Goal: Task Accomplishment & Management: Manage account settings

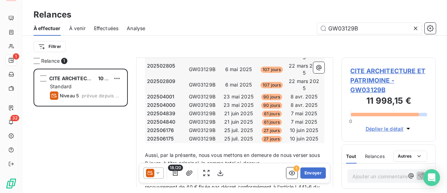
scroll to position [251, 0]
drag, startPoint x: 215, startPoint y: 66, endPoint x: 187, endPoint y: 67, distance: 28.0
click at [187, 67] on td "GW03129B" at bounding box center [202, 69] width 34 height 15
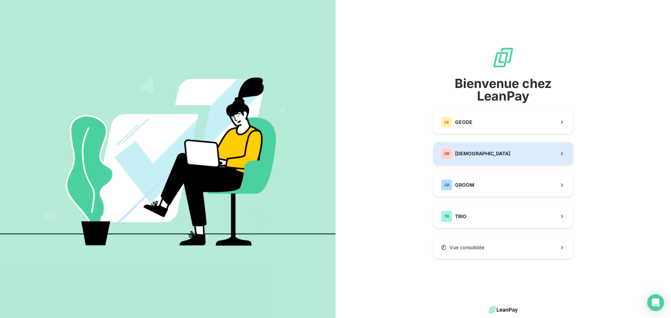
click at [474, 152] on span "[DEMOGRAPHIC_DATA]" at bounding box center [482, 153] width 55 height 7
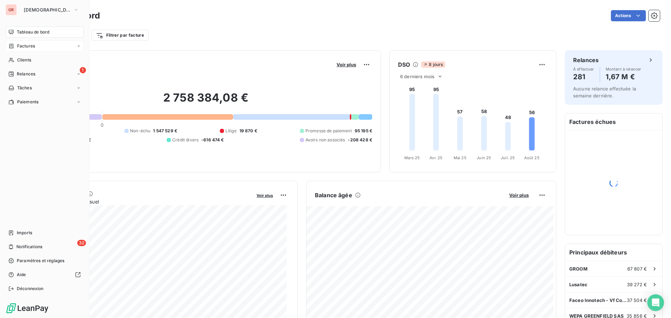
click at [22, 47] on span "Factures" at bounding box center [26, 46] width 18 height 6
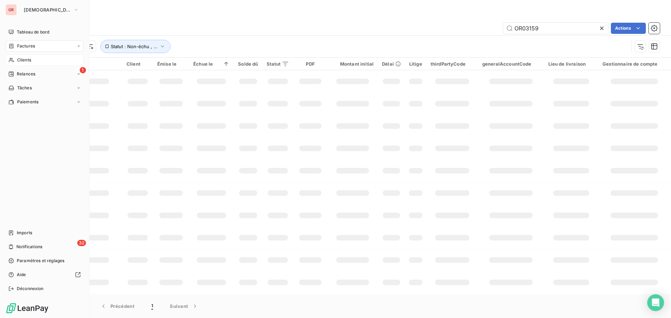
click at [30, 60] on span "Clients" at bounding box center [24, 60] width 14 height 6
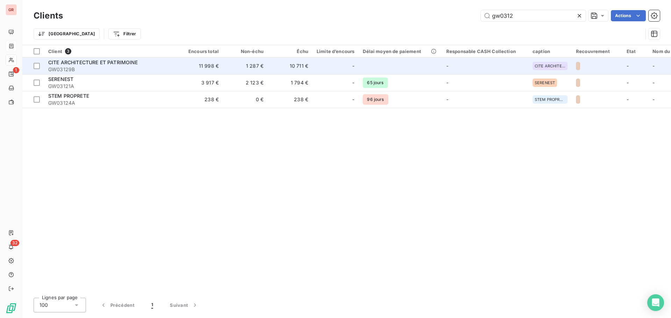
type input "gw0312"
click at [120, 63] on span "CITE ARCHITECTURE ET PATRIMOINE" at bounding box center [93, 62] width 90 height 6
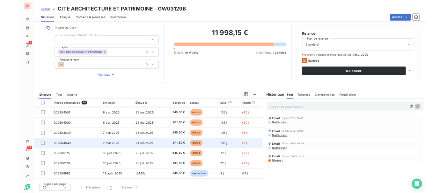
scroll to position [214, 0]
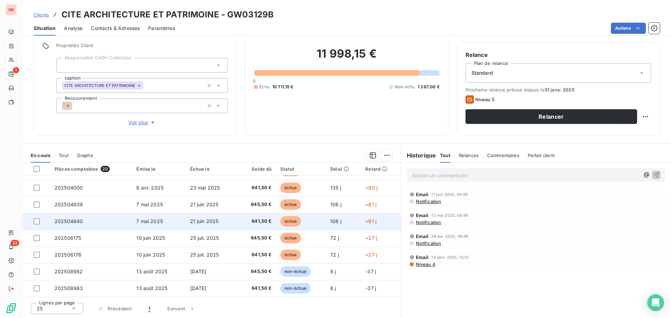
click at [142, 221] on span "7 mai 2025" at bounding box center [149, 221] width 27 height 6
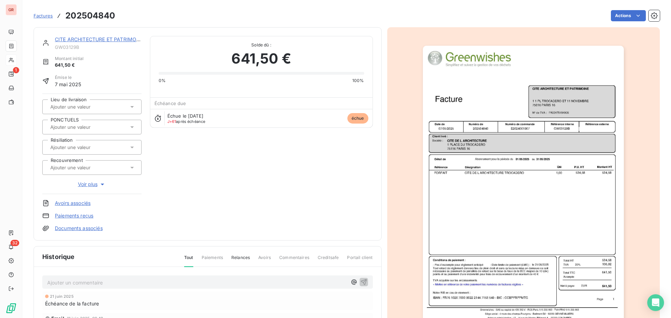
click at [500, 188] on img "button" at bounding box center [523, 188] width 201 height 284
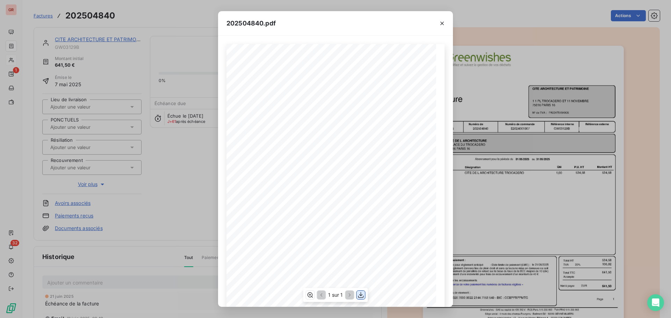
click at [361, 297] on icon "button" at bounding box center [361, 295] width 7 height 7
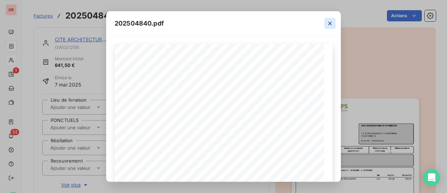
click at [332, 24] on icon "button" at bounding box center [330, 23] width 7 height 7
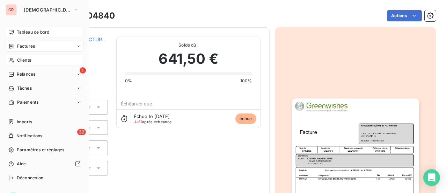
click at [31, 31] on span "Tableau de bord" at bounding box center [33, 32] width 33 height 6
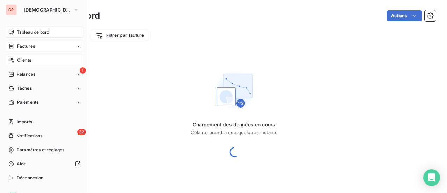
click at [31, 46] on span "Factures" at bounding box center [26, 46] width 18 height 6
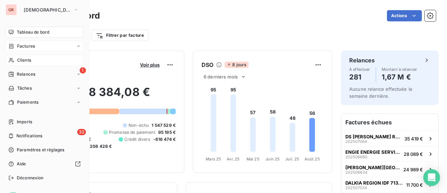
click at [29, 60] on span "Clients" at bounding box center [24, 60] width 14 height 6
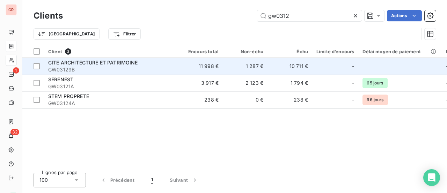
click at [80, 63] on span "CITE ARCHITECTURE ET PATRIMOINE" at bounding box center [93, 62] width 90 height 6
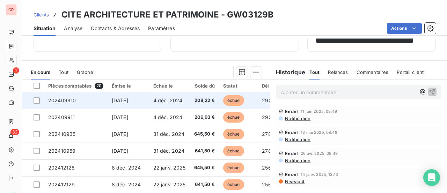
click at [234, 99] on span "échue" at bounding box center [233, 100] width 21 height 10
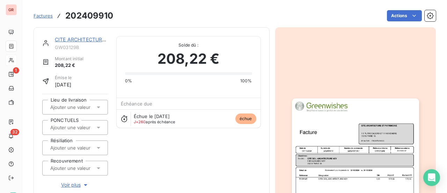
click at [340, 120] on img "button" at bounding box center [355, 188] width 127 height 180
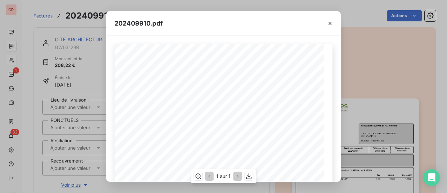
scroll to position [167, 0]
click at [250, 176] on icon "button" at bounding box center [249, 175] width 7 height 7
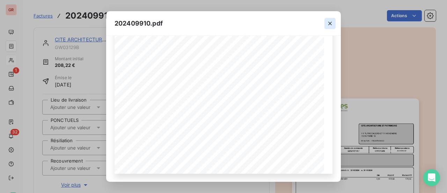
click at [330, 24] on icon "button" at bounding box center [330, 23] width 7 height 7
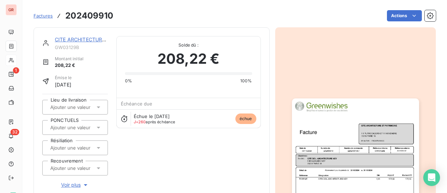
click at [337, 155] on img "button" at bounding box center [355, 188] width 127 height 180
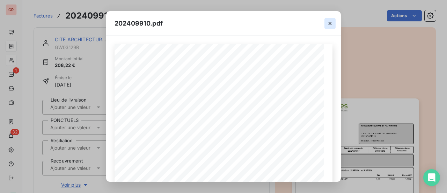
click at [328, 23] on icon "button" at bounding box center [330, 23] width 7 height 7
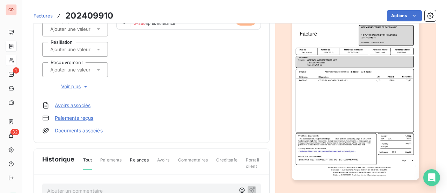
scroll to position [0, 0]
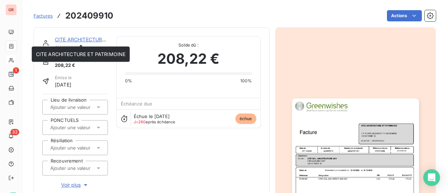
click at [82, 37] on link "CITE ARCHITECTURE ET PATRIMOINE" at bounding box center [100, 39] width 90 height 6
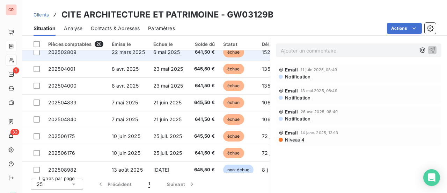
scroll to position [216, 0]
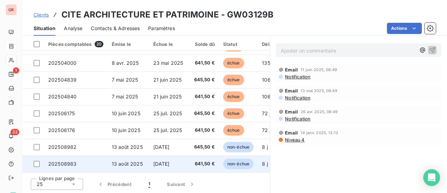
click at [129, 161] on span "13 août 2025" at bounding box center [127, 163] width 31 height 6
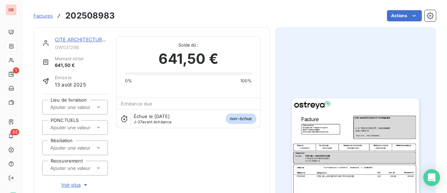
click at [338, 133] on img "button" at bounding box center [355, 188] width 127 height 180
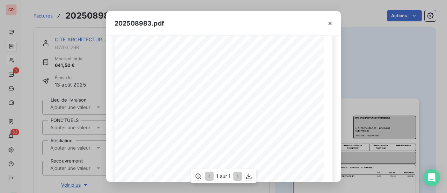
scroll to position [70, 0]
click at [331, 23] on icon "button" at bounding box center [330, 23] width 7 height 7
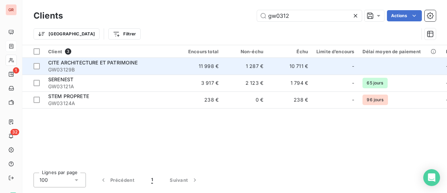
click at [70, 64] on span "CITE ARCHITECTURE ET PATRIMOINE" at bounding box center [93, 62] width 90 height 6
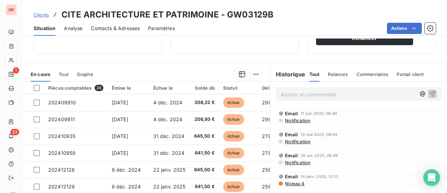
scroll to position [175, 0]
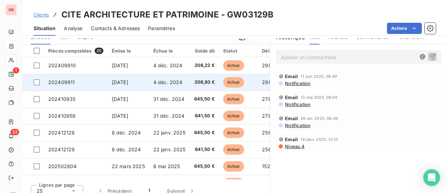
click at [234, 82] on span "échue" at bounding box center [233, 82] width 21 height 10
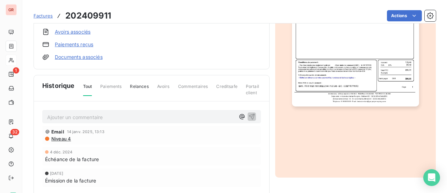
scroll to position [210, 0]
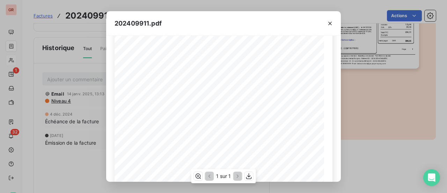
scroll to position [167, 0]
click at [251, 176] on icon "button" at bounding box center [249, 175] width 7 height 7
click at [331, 23] on icon "button" at bounding box center [330, 23] width 7 height 7
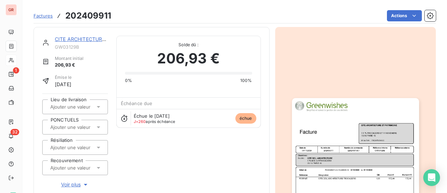
scroll to position [0, 0]
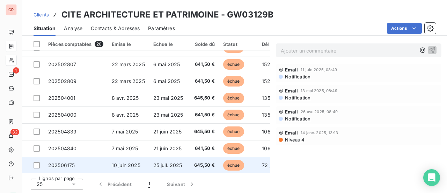
scroll to position [216, 0]
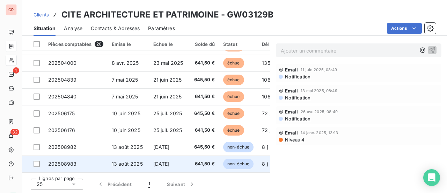
click at [66, 162] on span "202508983" at bounding box center [62, 163] width 28 height 6
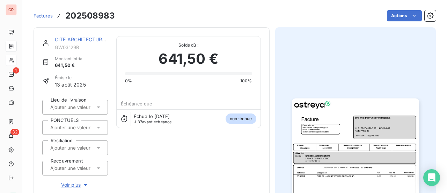
click at [362, 125] on img "button" at bounding box center [355, 188] width 127 height 180
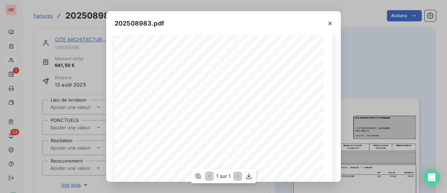
scroll to position [167, 0]
click at [250, 176] on icon "button" at bounding box center [249, 175] width 7 height 7
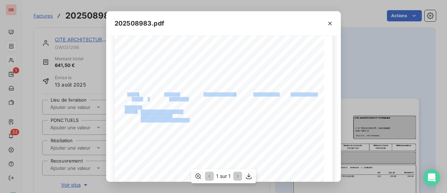
click at [164, 100] on div "Référence interne Numéro de Date de Numéro de commande Référence externe 1 PLAC…" at bounding box center [224, 165] width 218 height 296
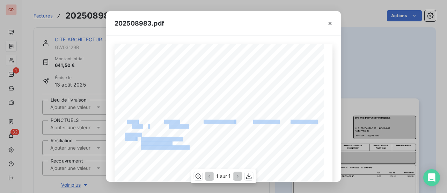
scroll to position [70, 0]
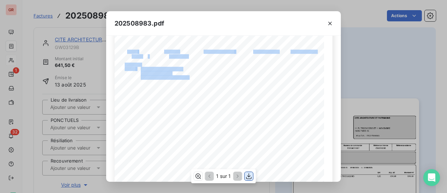
click at [248, 176] on icon "button" at bounding box center [249, 175] width 7 height 7
click at [329, 24] on icon "button" at bounding box center [330, 23] width 3 height 3
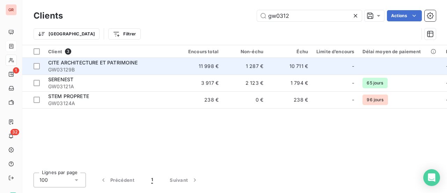
click at [108, 64] on span "CITE ARCHITECTURE ET PATRIMOINE" at bounding box center [93, 62] width 90 height 6
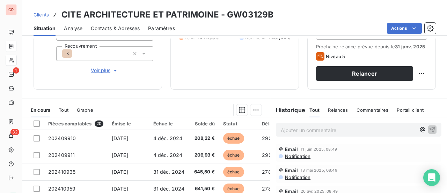
scroll to position [181, 0]
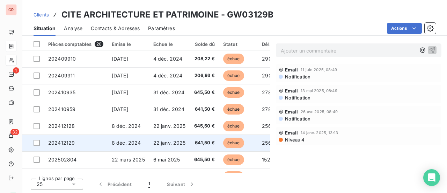
click at [63, 142] on span "202412129" at bounding box center [61, 142] width 27 height 6
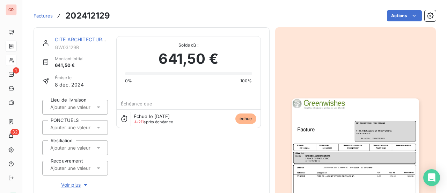
click at [330, 125] on img "button" at bounding box center [355, 188] width 127 height 180
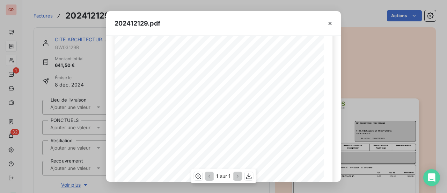
scroll to position [140, 0]
click at [248, 177] on icon "button" at bounding box center [249, 175] width 7 height 7
drag, startPoint x: 149, startPoint y: 22, endPoint x: 109, endPoint y: 26, distance: 39.6
click at [109, 26] on div "202412129.pdf" at bounding box center [223, 23] width 235 height 24
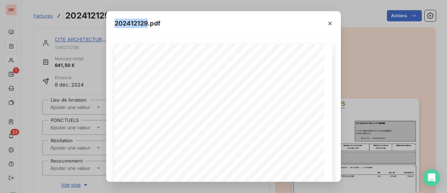
copy span "202412129"
click at [331, 23] on icon "button" at bounding box center [330, 23] width 3 height 3
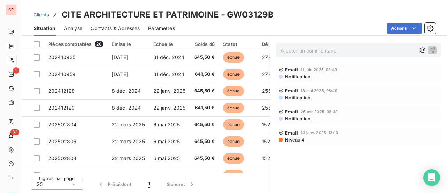
scroll to position [216, 0]
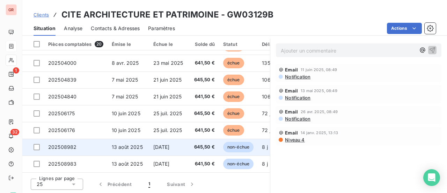
click at [75, 145] on span "202508982" at bounding box center [62, 147] width 28 height 6
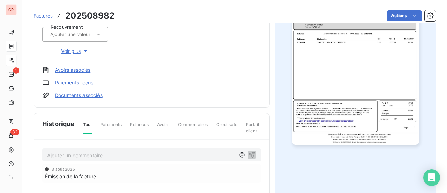
scroll to position [140, 0]
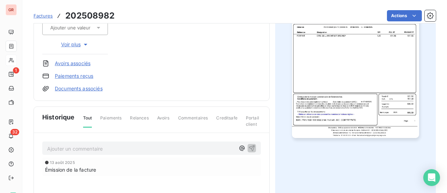
click at [388, 75] on img "button" at bounding box center [355, 48] width 127 height 180
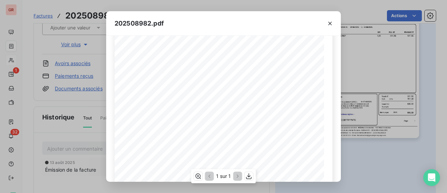
scroll to position [167, 0]
click at [250, 177] on icon "button" at bounding box center [249, 175] width 7 height 7
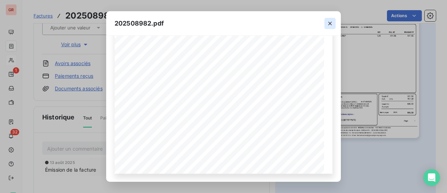
click at [331, 23] on icon "button" at bounding box center [330, 23] width 7 height 7
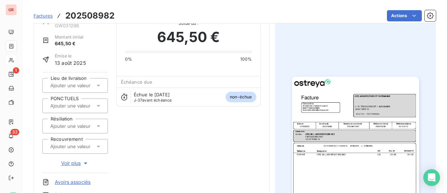
scroll to position [17, 0]
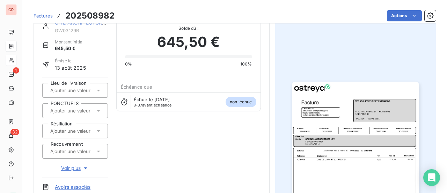
click at [345, 140] on img "button" at bounding box center [355, 171] width 127 height 180
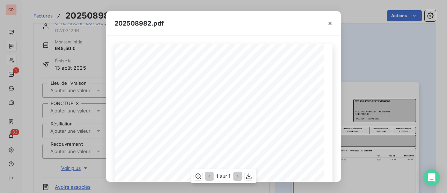
scroll to position [70, 0]
drag, startPoint x: 151, startPoint y: 23, endPoint x: 113, endPoint y: 24, distance: 38.1
click at [113, 24] on div "202508982.pdf" at bounding box center [223, 23] width 235 height 24
copy span "202508982"
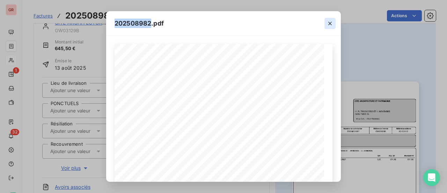
click at [332, 22] on icon "button" at bounding box center [330, 23] width 3 height 3
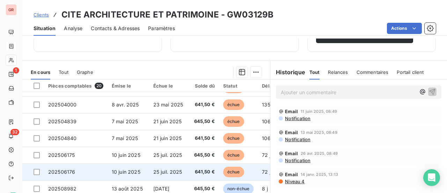
scroll to position [181, 0]
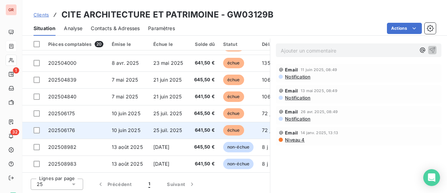
click at [72, 128] on span "202506176" at bounding box center [61, 130] width 27 height 6
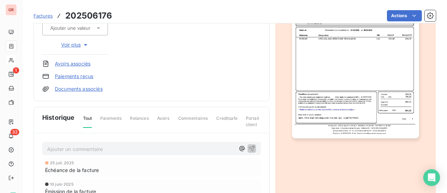
scroll to position [140, 0]
click at [373, 83] on img "button" at bounding box center [355, 48] width 127 height 180
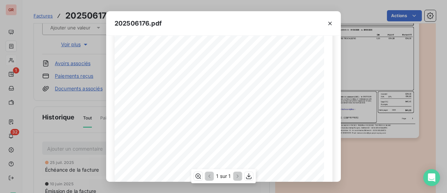
scroll to position [167, 0]
click at [247, 176] on icon "button" at bounding box center [249, 175] width 7 height 7
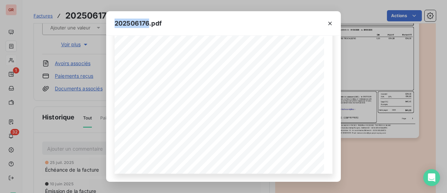
drag, startPoint x: 148, startPoint y: 23, endPoint x: 114, endPoint y: 23, distance: 34.6
click at [114, 23] on div "202506176.pdf" at bounding box center [223, 23] width 235 height 24
copy span "202506176"
click at [333, 25] on icon "button" at bounding box center [330, 23] width 7 height 7
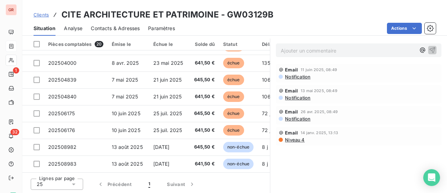
scroll to position [216, 0]
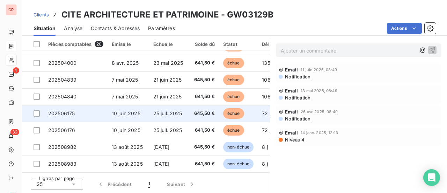
click at [72, 111] on span "202506175" at bounding box center [61, 113] width 27 height 6
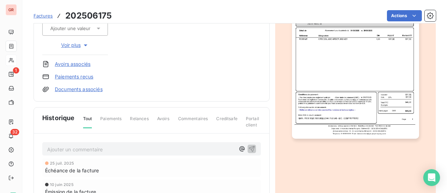
scroll to position [140, 0]
click at [360, 82] on img "button" at bounding box center [355, 49] width 127 height 180
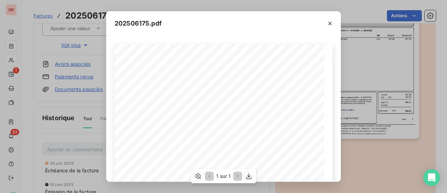
scroll to position [167, 0]
click at [248, 177] on icon "button" at bounding box center [249, 175] width 7 height 7
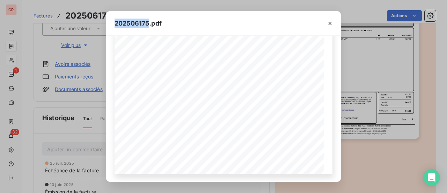
drag, startPoint x: 149, startPoint y: 23, endPoint x: 107, endPoint y: 26, distance: 41.7
click at [107, 26] on div "202506175.pdf" at bounding box center [223, 23] width 235 height 24
copy span "202506175"
click at [330, 23] on icon "button" at bounding box center [330, 23] width 3 height 3
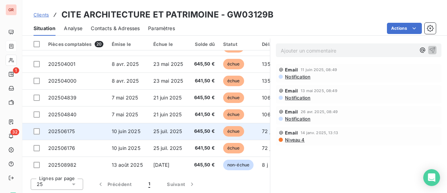
scroll to position [216, 0]
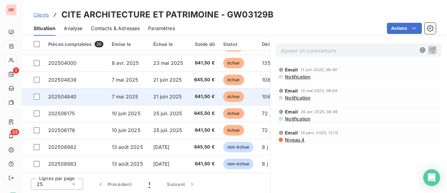
click at [62, 93] on span "202504840" at bounding box center [62, 96] width 28 height 6
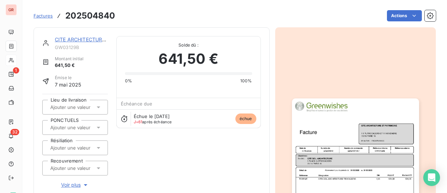
click at [343, 133] on img "button" at bounding box center [355, 188] width 127 height 180
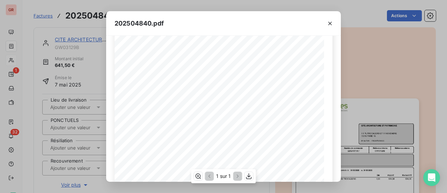
scroll to position [167, 0]
click at [251, 177] on icon "button" at bounding box center [249, 175] width 7 height 7
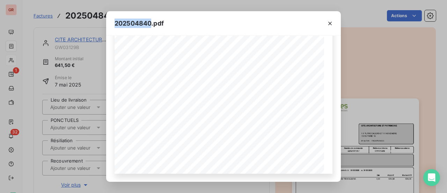
drag, startPoint x: 151, startPoint y: 21, endPoint x: 113, endPoint y: 24, distance: 38.3
click at [113, 24] on div "202504840.pdf" at bounding box center [223, 23] width 235 height 24
copy span "202504840"
click at [332, 22] on icon "button" at bounding box center [330, 23] width 7 height 7
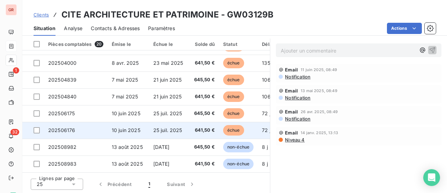
scroll to position [216, 0]
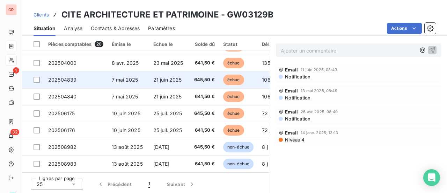
click at [74, 77] on span "202504839" at bounding box center [62, 80] width 28 height 6
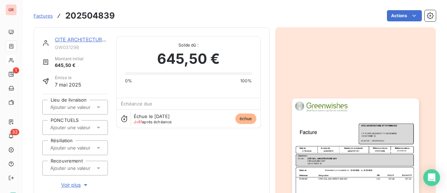
click at [336, 129] on img "button" at bounding box center [355, 188] width 127 height 180
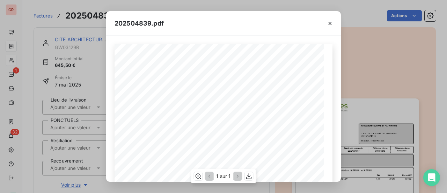
scroll to position [167, 0]
click at [250, 178] on icon "button" at bounding box center [249, 175] width 7 height 7
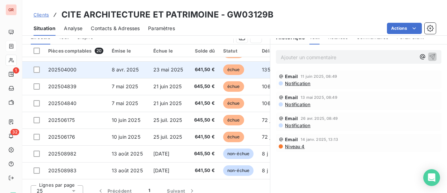
scroll to position [181, 0]
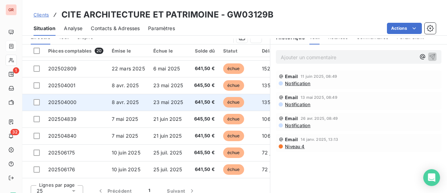
click at [71, 101] on span "202504000" at bounding box center [62, 102] width 28 height 6
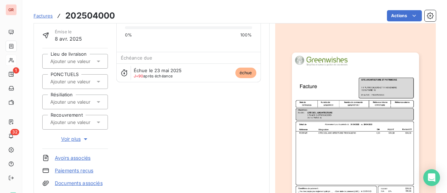
scroll to position [105, 0]
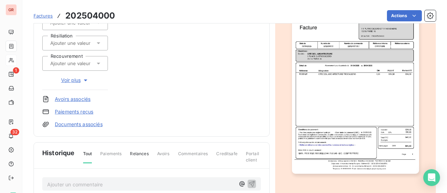
click at [348, 70] on img "button" at bounding box center [355, 84] width 127 height 180
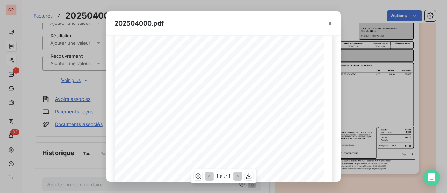
scroll to position [167, 0]
click at [250, 173] on icon "button" at bounding box center [249, 175] width 7 height 7
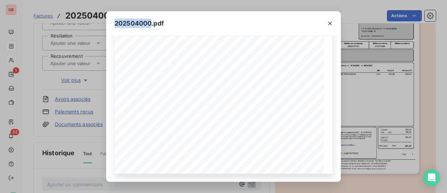
drag, startPoint x: 152, startPoint y: 22, endPoint x: 113, endPoint y: 21, distance: 39.2
click at [113, 21] on div "202504000.pdf" at bounding box center [223, 23] width 235 height 24
copy span "202504000"
click at [330, 24] on icon "button" at bounding box center [330, 23] width 3 height 3
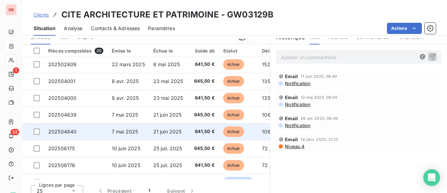
scroll to position [175, 0]
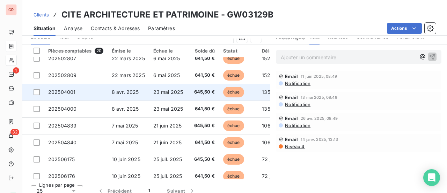
click at [73, 91] on span "202504001" at bounding box center [61, 92] width 27 height 6
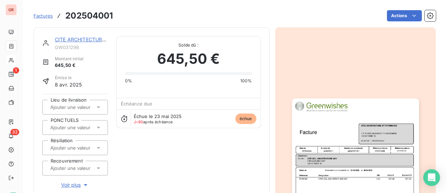
click at [317, 124] on img "button" at bounding box center [355, 188] width 127 height 180
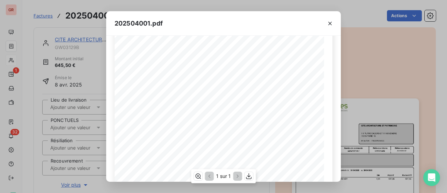
scroll to position [140, 0]
click at [252, 178] on icon "button" at bounding box center [249, 176] width 6 height 6
drag, startPoint x: 149, startPoint y: 25, endPoint x: 127, endPoint y: 22, distance: 22.2
click at [127, 22] on span "202504001.pdf" at bounding box center [139, 23] width 48 height 9
drag, startPoint x: 151, startPoint y: 23, endPoint x: 110, endPoint y: 25, distance: 40.9
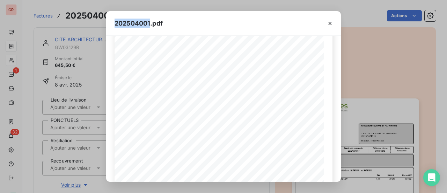
click at [110, 25] on div "202504001.pdf" at bounding box center [223, 23] width 235 height 24
copy span "202504001"
drag, startPoint x: 331, startPoint y: 23, endPoint x: 135, endPoint y: 23, distance: 196.8
click at [331, 23] on icon "button" at bounding box center [330, 23] width 7 height 7
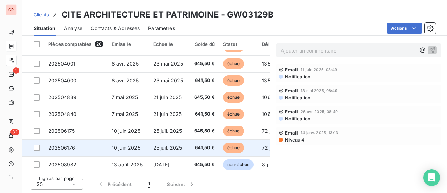
scroll to position [181, 0]
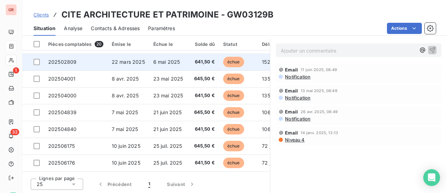
click at [66, 62] on span "202502809" at bounding box center [62, 62] width 28 height 6
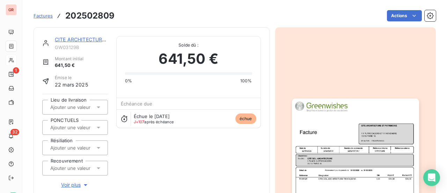
click at [345, 123] on img "button" at bounding box center [355, 188] width 127 height 180
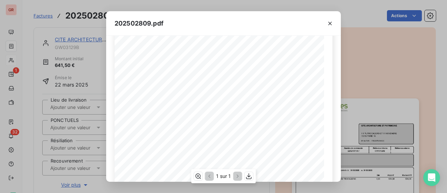
scroll to position [140, 0]
click at [250, 178] on icon "button" at bounding box center [249, 175] width 7 height 7
drag, startPoint x: 151, startPoint y: 23, endPoint x: 110, endPoint y: 24, distance: 40.6
click at [110, 24] on div "202502809.pdf" at bounding box center [223, 23] width 235 height 24
copy span "202502809"
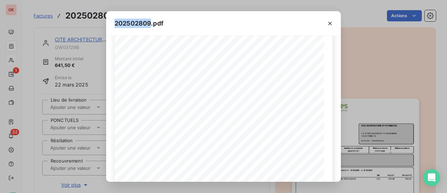
copy span "202502809"
drag, startPoint x: 332, startPoint y: 21, endPoint x: 326, endPoint y: 23, distance: 5.5
click at [332, 21] on icon "button" at bounding box center [330, 23] width 7 height 7
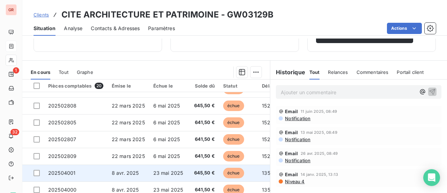
scroll to position [140, 0]
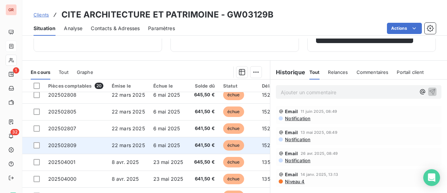
click at [74, 143] on span "202502809" at bounding box center [62, 145] width 28 height 6
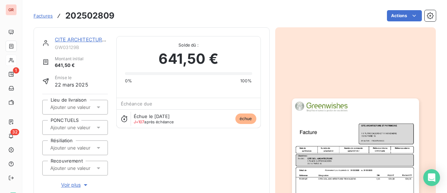
click at [344, 149] on img "button" at bounding box center [355, 188] width 127 height 180
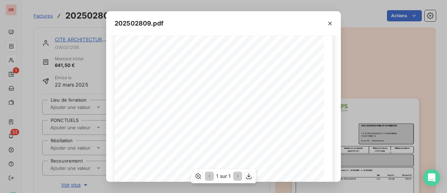
scroll to position [35, 0]
click at [333, 21] on icon "button" at bounding box center [330, 23] width 7 height 7
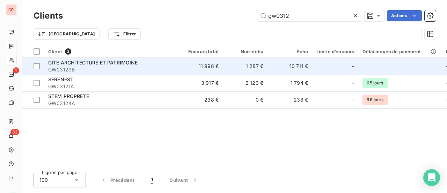
click at [106, 63] on span "CITE ARCHITECTURE ET PATRIMOINE" at bounding box center [93, 62] width 90 height 6
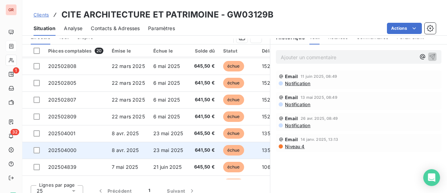
scroll to position [140, 0]
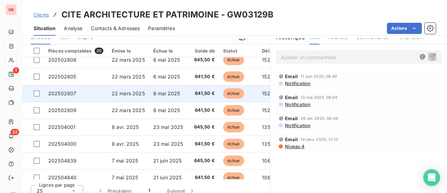
click at [73, 93] on span "202502807" at bounding box center [62, 93] width 28 height 6
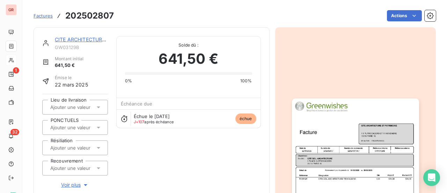
click at [350, 117] on img "button" at bounding box center [355, 188] width 127 height 180
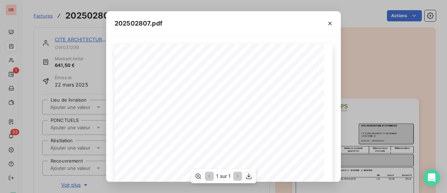
scroll to position [70, 0]
click at [250, 177] on icon "button" at bounding box center [249, 175] width 7 height 7
drag, startPoint x: 150, startPoint y: 22, endPoint x: 114, endPoint y: 23, distance: 35.3
click at [114, 23] on div "202502807.pdf" at bounding box center [223, 23] width 235 height 24
copy span "202502807"
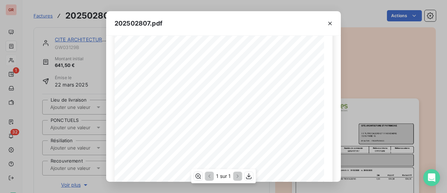
click at [146, 60] on span "22/03/2025" at bounding box center [140, 59] width 10 height 3
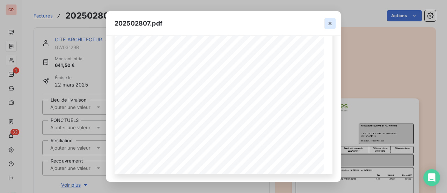
click at [331, 24] on icon "button" at bounding box center [330, 23] width 3 height 3
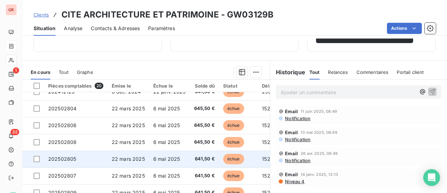
scroll to position [105, 0]
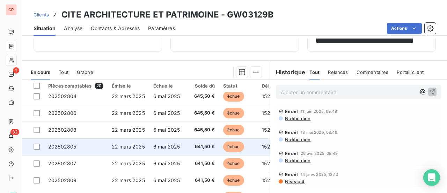
click at [76, 146] on td "202502805" at bounding box center [76, 146] width 64 height 17
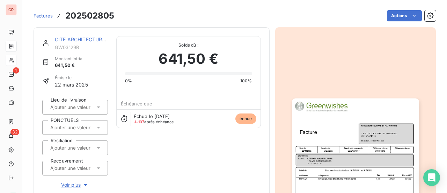
click at [370, 132] on img "button" at bounding box center [355, 188] width 127 height 180
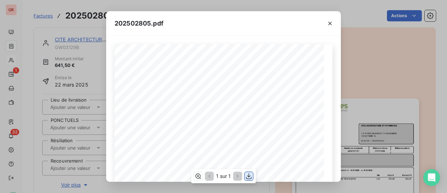
click at [249, 177] on icon "button" at bounding box center [249, 175] width 7 height 7
drag, startPoint x: 151, startPoint y: 23, endPoint x: 108, endPoint y: 24, distance: 43.4
click at [108, 24] on div "202502805.pdf" at bounding box center [223, 23] width 235 height 24
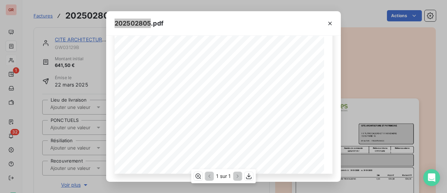
scroll to position [62, 0]
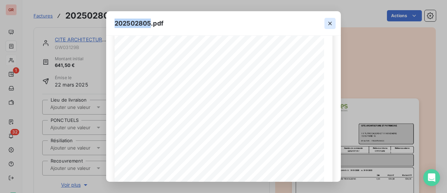
click at [331, 26] on icon "button" at bounding box center [330, 23] width 7 height 7
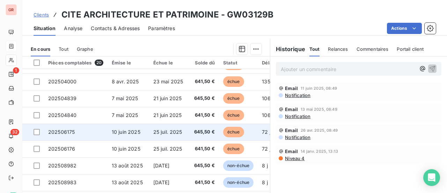
scroll to position [181, 0]
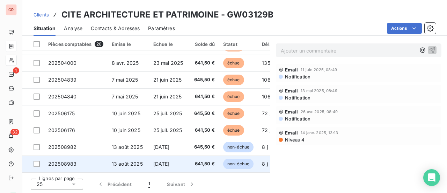
click at [66, 161] on span "202508983" at bounding box center [62, 163] width 28 height 6
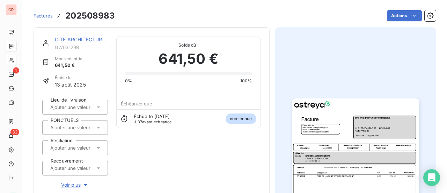
click at [90, 39] on link "CITE ARCHITECTURE ET PATRIMOINE" at bounding box center [100, 39] width 90 height 6
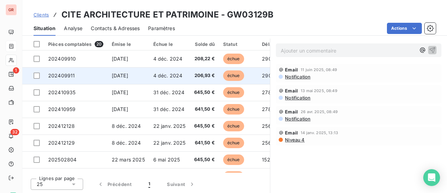
scroll to position [216, 0]
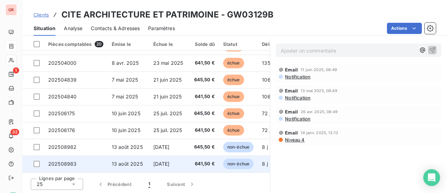
click at [118, 160] on span "13 août 2025" at bounding box center [127, 163] width 31 height 6
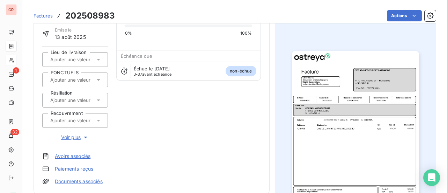
scroll to position [140, 0]
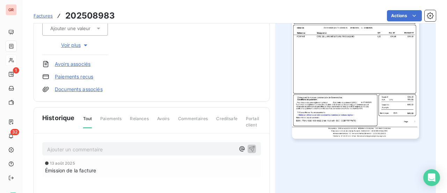
click at [391, 39] on img "button" at bounding box center [355, 49] width 127 height 180
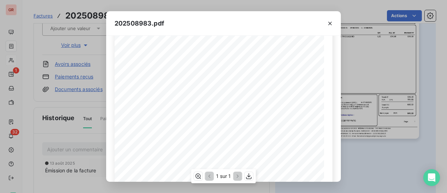
scroll to position [105, 0]
click at [330, 21] on icon "button" at bounding box center [330, 23] width 7 height 7
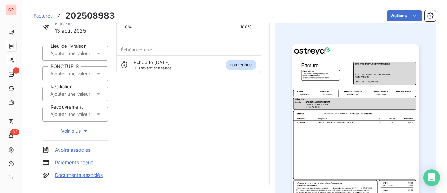
scroll to position [0, 0]
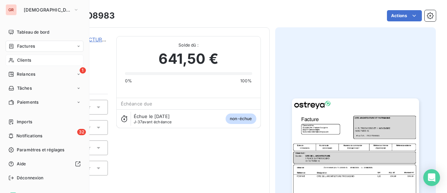
drag, startPoint x: 31, startPoint y: 45, endPoint x: 44, endPoint y: 46, distance: 13.0
click at [31, 45] on span "Factures" at bounding box center [26, 46] width 18 height 6
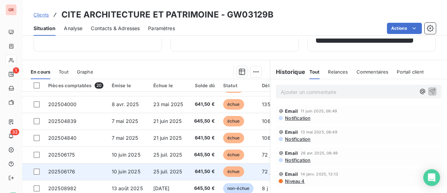
scroll to position [181, 0]
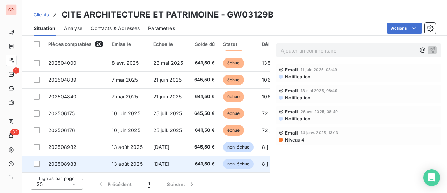
click at [123, 162] on span "13 août 2025" at bounding box center [127, 163] width 31 height 6
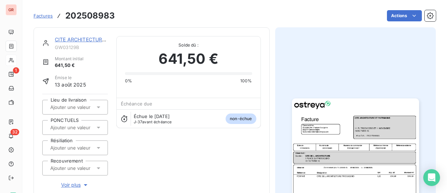
click at [348, 130] on img "button" at bounding box center [355, 188] width 127 height 180
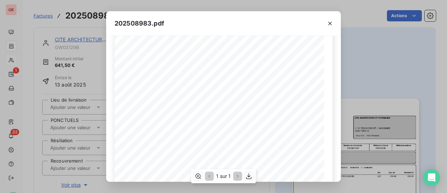
scroll to position [105, 0]
click at [330, 23] on icon "button" at bounding box center [330, 23] width 3 height 3
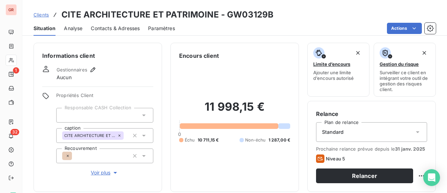
click at [365, 129] on div "Standard" at bounding box center [371, 132] width 111 height 20
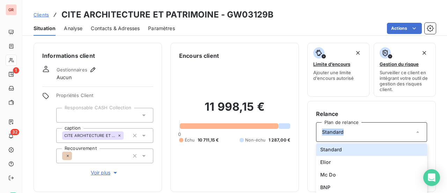
drag, startPoint x: 353, startPoint y: 130, endPoint x: 282, endPoint y: 139, distance: 71.9
click at [284, 138] on div "Informations client Gestionnaires Aucun Propriétés Client Responsable CASH Coll…" at bounding box center [234, 117] width 425 height 149
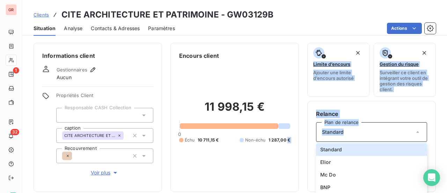
click at [402, 109] on h6 "Relance" at bounding box center [371, 113] width 111 height 8
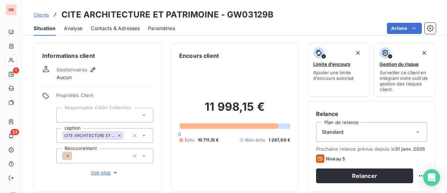
click at [414, 132] on icon at bounding box center [417, 131] width 7 height 7
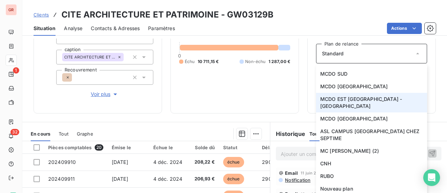
scroll to position [105, 0]
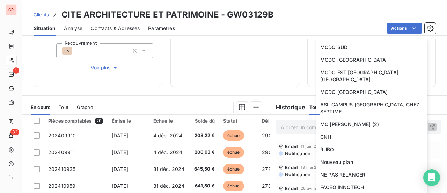
click at [250, 69] on div "11 998,15 € 0 Échu 10 711,15 € Non-échu 1 287,00 €" at bounding box center [234, 16] width 111 height 123
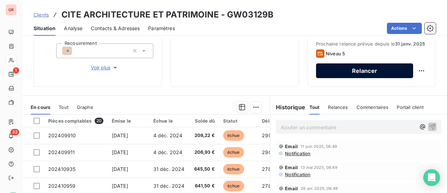
click at [372, 71] on button "Relancer" at bounding box center [364, 70] width 97 height 15
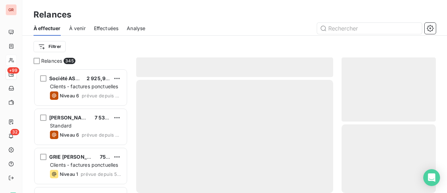
scroll to position [119, 89]
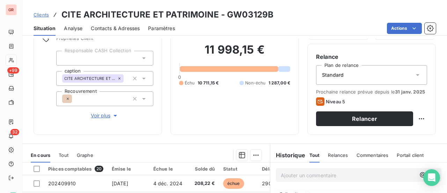
scroll to position [70, 0]
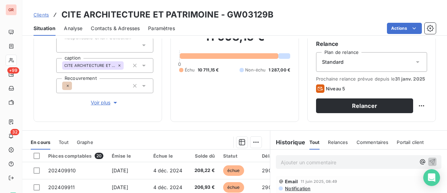
click at [414, 63] on icon at bounding box center [417, 61] width 7 height 7
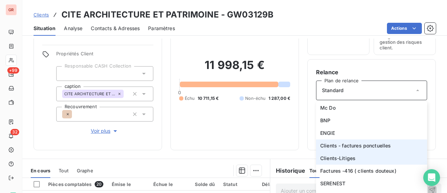
scroll to position [35, 0]
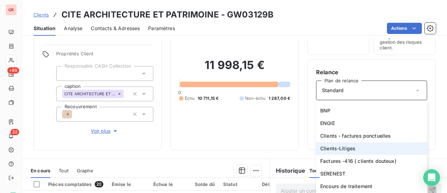
click at [345, 149] on span "Clients-Litiges" at bounding box center [337, 148] width 35 height 7
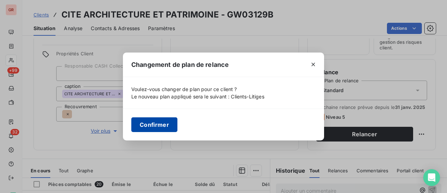
click at [168, 124] on button "Confirmer" at bounding box center [154, 124] width 46 height 15
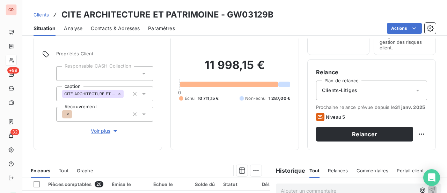
scroll to position [146, 0]
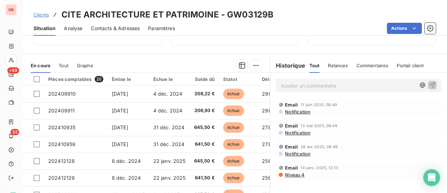
click at [375, 64] on span "Commentaires" at bounding box center [373, 66] width 32 height 6
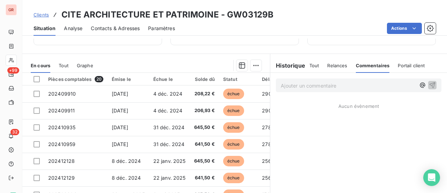
click at [312, 86] on p "Ajouter un commentaire ﻿" at bounding box center [348, 85] width 135 height 9
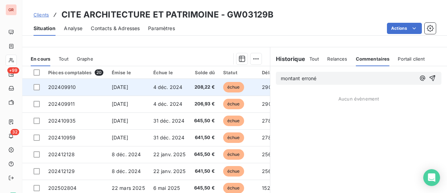
drag, startPoint x: 329, startPoint y: 78, endPoint x: 240, endPoint y: 80, distance: 88.1
click at [246, 79] on div "En cours Tout Graphe Pièces comptables 20 Émise le Échue le Solde dû Statut Dél…" at bounding box center [234, 134] width 425 height 175
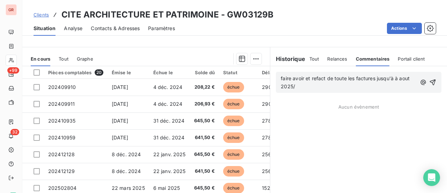
click at [397, 77] on span "faire avoir et refact de toute les factures jusqu'à à aout 2025/" at bounding box center [346, 82] width 130 height 14
click at [303, 88] on p "faire avoir et refact de toute les factures jusqu'à aout 2025/" at bounding box center [348, 82] width 135 height 16
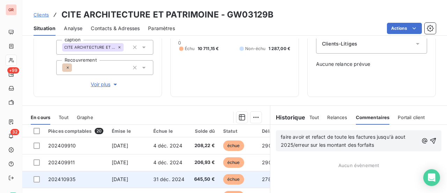
scroll to position [77, 0]
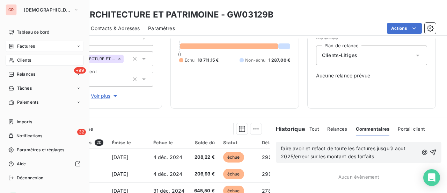
click at [34, 46] on span "Factures" at bounding box center [26, 46] width 18 height 6
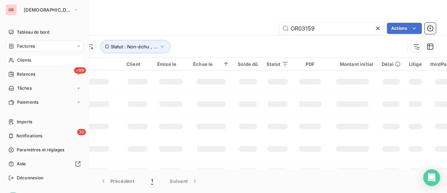
click at [28, 60] on span "Clients" at bounding box center [24, 60] width 14 height 6
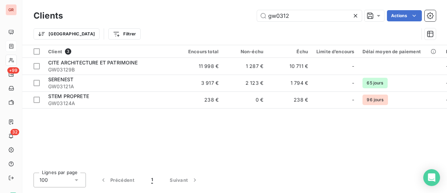
drag, startPoint x: 259, startPoint y: 17, endPoint x: 183, endPoint y: 21, distance: 75.2
click at [183, 21] on div "gw0312 Actions" at bounding box center [253, 15] width 365 height 11
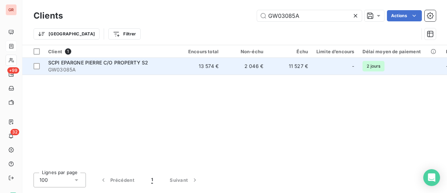
type input "GW03085A"
click at [125, 63] on span "SCPI EPARGNE PIERRE C/O PROPERTY S2" at bounding box center [98, 62] width 100 height 6
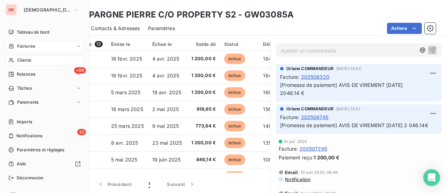
click at [31, 45] on span "Factures" at bounding box center [26, 46] width 18 height 6
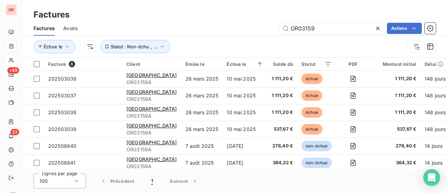
drag, startPoint x: 327, startPoint y: 29, endPoint x: 221, endPoint y: 33, distance: 105.9
click at [236, 30] on div "OR03159 Actions" at bounding box center [261, 28] width 350 height 11
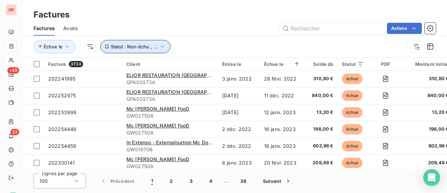
click at [163, 45] on icon "button" at bounding box center [162, 46] width 7 height 7
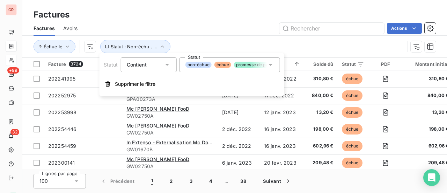
click at [273, 64] on icon at bounding box center [270, 64] width 7 height 7
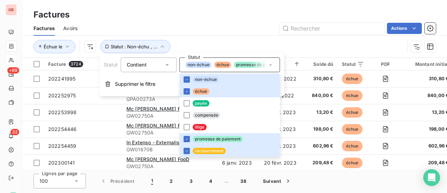
click at [252, 5] on div "Factures Factures Avoirs Actions Échue le Statut : Non-échu , ..." at bounding box center [234, 29] width 425 height 58
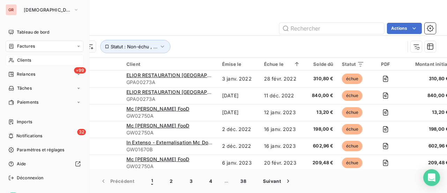
click at [30, 59] on span "Clients" at bounding box center [24, 60] width 14 height 6
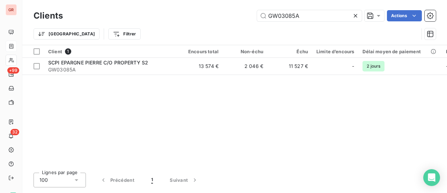
drag, startPoint x: 312, startPoint y: 15, endPoint x: 186, endPoint y: 24, distance: 126.5
click at [197, 23] on div "Clients GW03085A Actions Trier Filtrer" at bounding box center [235, 26] width 403 height 36
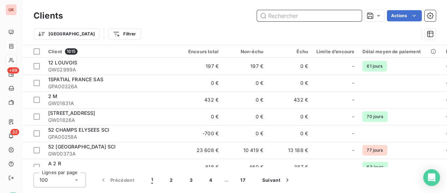
click at [282, 15] on input "text" at bounding box center [309, 15] width 105 height 11
paste input "GW03085A"
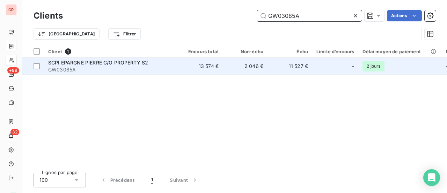
type input "GW03085A"
click at [122, 60] on span "SCPI EPARGNE PIERRE C/O PROPERTY S2" at bounding box center [98, 62] width 100 height 6
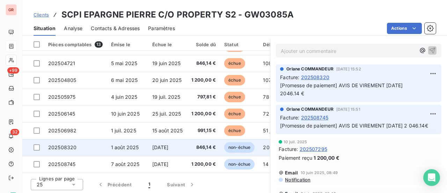
scroll to position [181, 0]
click at [70, 145] on span "202508320" at bounding box center [62, 147] width 28 height 6
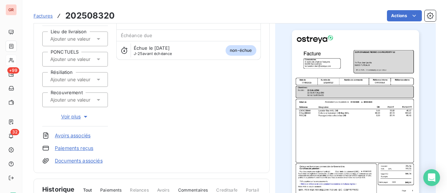
scroll to position [71, 0]
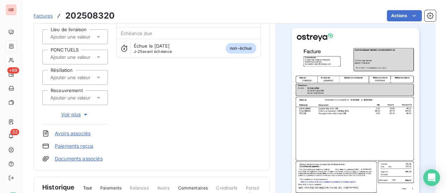
click at [373, 123] on img "button" at bounding box center [355, 118] width 127 height 180
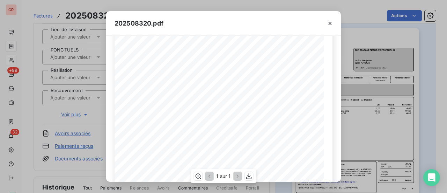
scroll to position [105, 0]
click at [330, 20] on icon "button" at bounding box center [330, 23] width 7 height 7
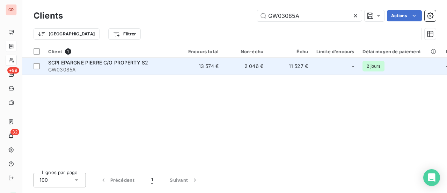
click at [146, 64] on span "SCPI EPARGNE PIERRE C/O PROPERTY S2" at bounding box center [98, 62] width 100 height 6
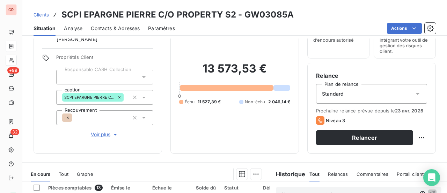
scroll to position [140, 0]
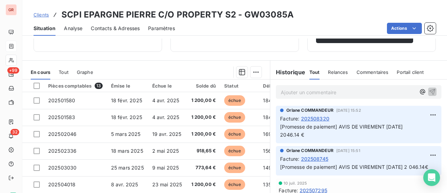
click at [312, 118] on span "202508320" at bounding box center [315, 118] width 28 height 7
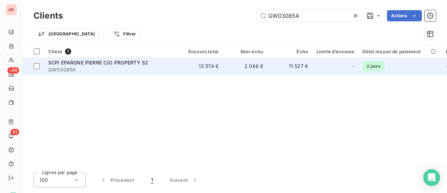
click at [107, 62] on span "SCPI EPARGNE PIERRE C/O PROPERTY S2" at bounding box center [98, 62] width 100 height 6
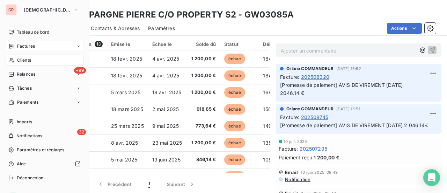
click at [28, 45] on span "Factures" at bounding box center [26, 46] width 18 height 6
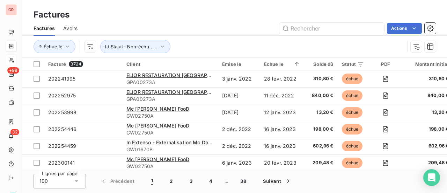
click at [75, 28] on span "Avoirs" at bounding box center [70, 28] width 14 height 7
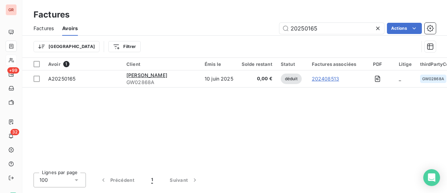
drag, startPoint x: 321, startPoint y: 29, endPoint x: 262, endPoint y: 31, distance: 58.7
click at [283, 31] on input "20250165" at bounding box center [332, 28] width 105 height 11
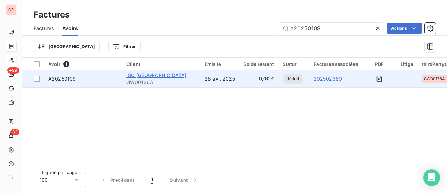
type input "a20250109"
click at [141, 74] on span "ISC Paris" at bounding box center [157, 75] width 60 height 6
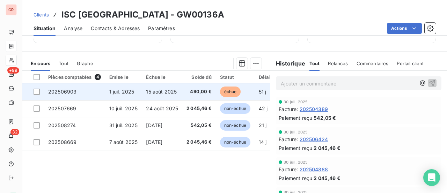
scroll to position [140, 0]
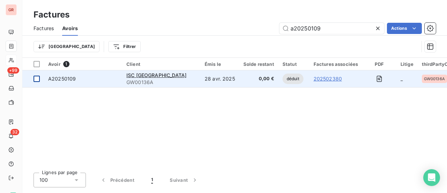
click at [36, 78] on div at bounding box center [37, 78] width 6 height 6
click at [63, 78] on span "A20250109" at bounding box center [62, 78] width 28 height 6
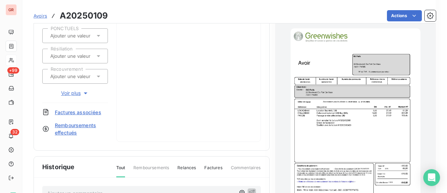
scroll to position [175, 0]
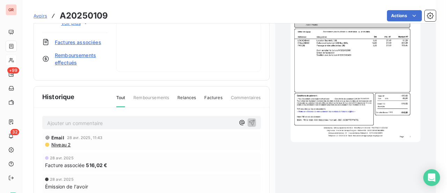
click at [320, 61] on img "button" at bounding box center [356, 50] width 130 height 184
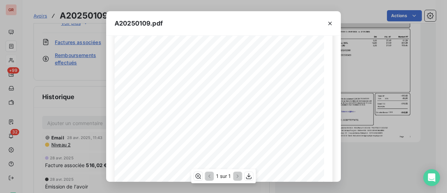
scroll to position [105, 0]
drag, startPoint x: 332, startPoint y: 24, endPoint x: 272, endPoint y: 33, distance: 60.3
click at [332, 24] on icon "button" at bounding box center [330, 23] width 7 height 7
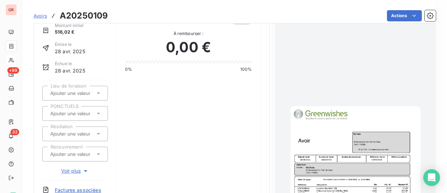
scroll to position [0, 0]
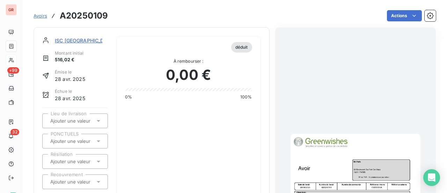
click at [74, 41] on span "ISC Paris" at bounding box center [85, 40] width 60 height 7
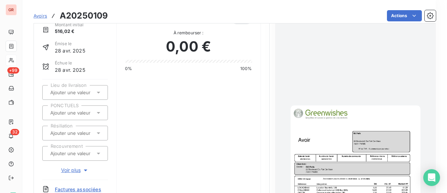
scroll to position [70, 0]
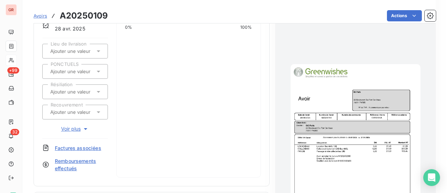
click at [358, 122] on img "button" at bounding box center [356, 156] width 130 height 184
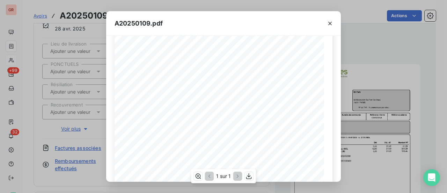
scroll to position [105, 0]
click at [333, 25] on icon "button" at bounding box center [330, 23] width 7 height 7
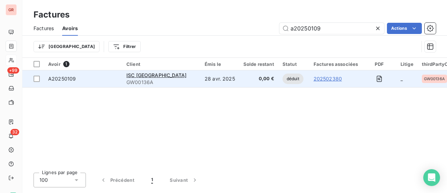
drag, startPoint x: 332, startPoint y: 29, endPoint x: 150, endPoint y: 71, distance: 186.3
click at [161, 68] on div "Factures Factures Avoirs a20250109 Actions Trier Filtrer Avoir 1 Client Émis le…" at bounding box center [234, 96] width 425 height 193
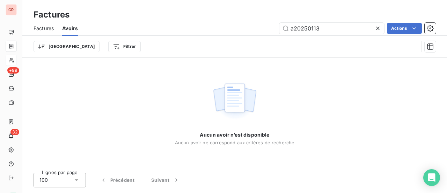
drag, startPoint x: 326, startPoint y: 26, endPoint x: 220, endPoint y: 55, distance: 109.7
click at [229, 52] on div "Factures Avoirs a20250113 Actions Trier Filtrer" at bounding box center [234, 39] width 425 height 36
type input "a"
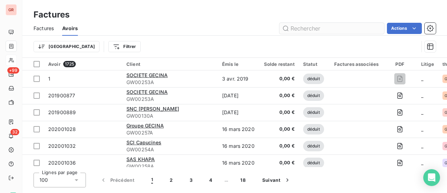
click at [301, 29] on input "text" at bounding box center [332, 28] width 105 height 11
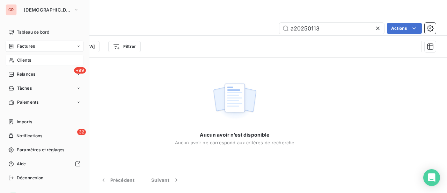
type input "a20250113"
click at [32, 47] on span "Factures" at bounding box center [26, 46] width 18 height 6
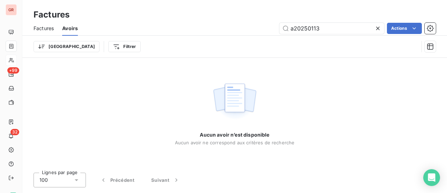
click at [46, 26] on span "Factures" at bounding box center [44, 28] width 20 height 7
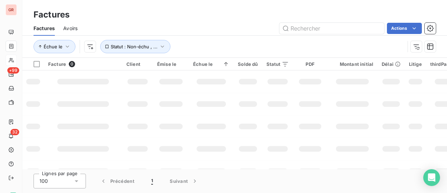
click at [72, 29] on span "Avoirs" at bounding box center [70, 28] width 14 height 7
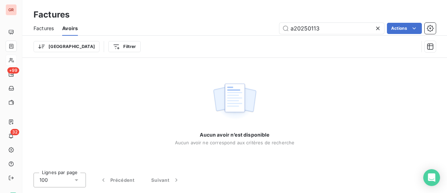
drag, startPoint x: 323, startPoint y: 29, endPoint x: 196, endPoint y: 54, distance: 129.3
click at [208, 52] on div "Factures Avoirs a20250113 Actions Trier Filtrer" at bounding box center [234, 39] width 425 height 36
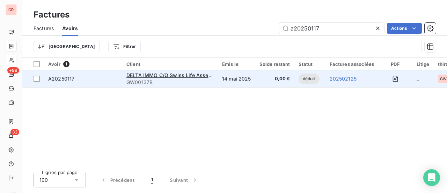
type input "a20250117"
click at [155, 79] on span "GW00137B" at bounding box center [170, 82] width 87 height 7
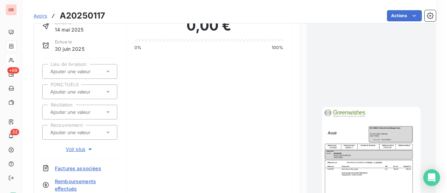
scroll to position [71, 0]
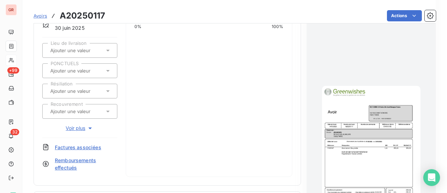
click at [358, 97] on img "button" at bounding box center [371, 155] width 98 height 139
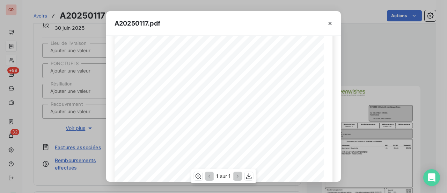
scroll to position [105, 0]
click at [329, 23] on icon "button" at bounding box center [330, 23] width 7 height 7
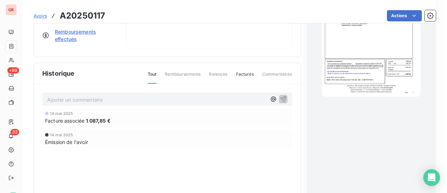
scroll to position [102, 0]
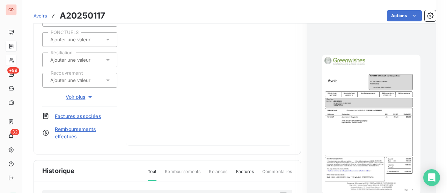
click at [339, 106] on img "button" at bounding box center [371, 124] width 98 height 139
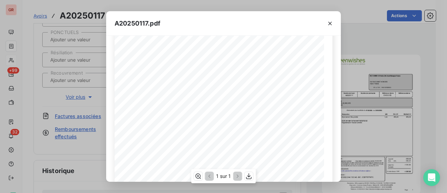
scroll to position [105, 0]
click at [330, 25] on icon "button" at bounding box center [330, 23] width 7 height 7
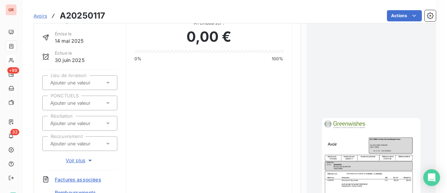
scroll to position [0, 0]
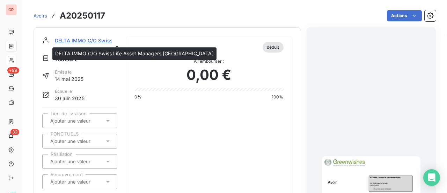
click at [82, 40] on span "DELTA IMMO C/O Swiss Life Asset Managers France" at bounding box center [135, 40] width 161 height 7
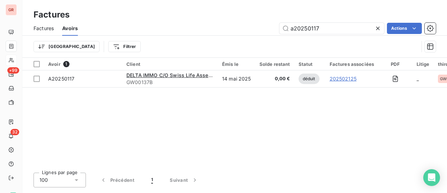
drag, startPoint x: 339, startPoint y: 26, endPoint x: 255, endPoint y: 43, distance: 85.8
click at [258, 42] on div "Factures Avoirs a20250117 Actions Trier Filtrer" at bounding box center [234, 39] width 425 height 36
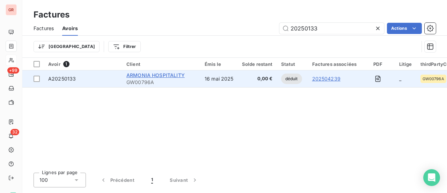
type input "20250133"
click at [165, 75] on span "ARMONIA HOSPITALITY" at bounding box center [156, 75] width 58 height 6
click at [143, 74] on span "ARMONIA HOSPITALITY" at bounding box center [156, 75] width 58 height 6
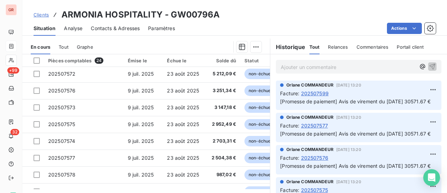
scroll to position [70, 0]
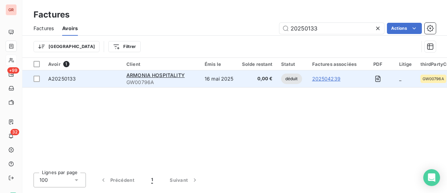
click at [334, 80] on link "202504239" at bounding box center [326, 78] width 28 height 7
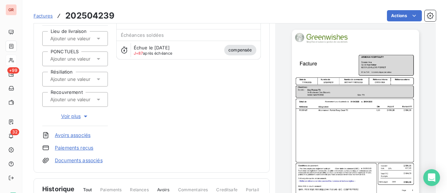
scroll to position [71, 0]
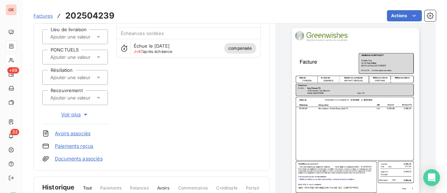
click at [359, 96] on img "button" at bounding box center [355, 118] width 127 height 180
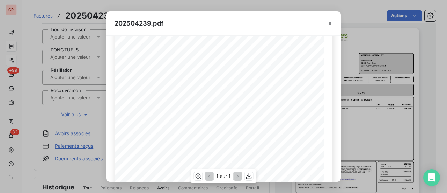
scroll to position [70, 0]
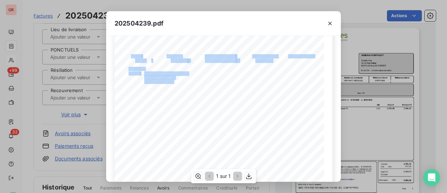
click at [252, 65] on div "Référence interne Numéro de Date de Numéro de commande Référence externe 14 Bou…" at bounding box center [224, 122] width 218 height 296
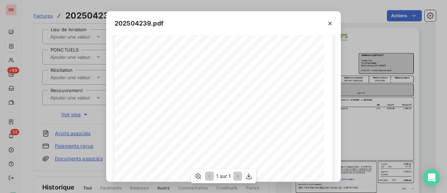
click at [268, 42] on span "A communiquer par retour" at bounding box center [268, 43] width 37 height 3
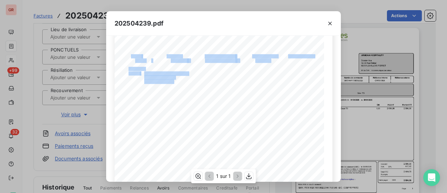
click at [250, 61] on div "Référence interne Numéro de Date de Numéro de commande Référence externe 14 Bou…" at bounding box center [224, 122] width 218 height 296
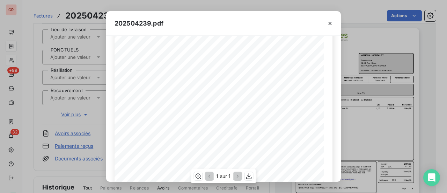
click at [259, 99] on span "Qté" at bounding box center [261, 100] width 5 height 3
click at [250, 176] on icon "button" at bounding box center [249, 176] width 6 height 6
click at [331, 19] on button "button" at bounding box center [330, 23] width 11 height 11
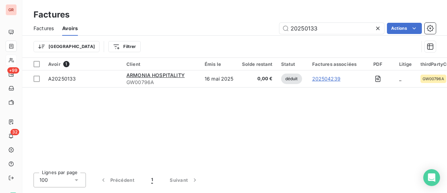
drag, startPoint x: 326, startPoint y: 28, endPoint x: 238, endPoint y: 29, distance: 88.8
click at [239, 28] on div "20250133 Actions" at bounding box center [261, 28] width 350 height 11
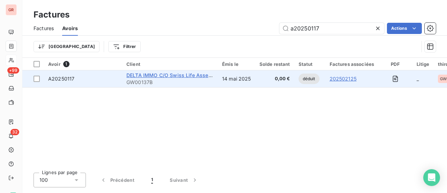
type input "a20250117"
click at [178, 75] on span "DELTA IMMO C/O Swiss Life Asset Managers France" at bounding box center [207, 75] width 161 height 6
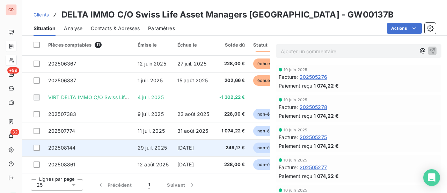
scroll to position [181, 0]
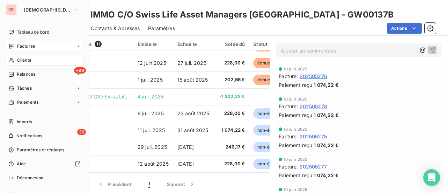
click at [33, 46] on span "Factures" at bounding box center [26, 46] width 18 height 6
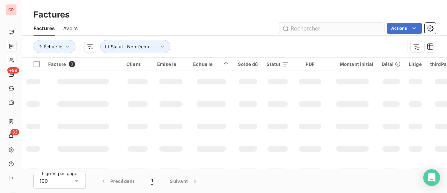
click at [305, 28] on input "text" at bounding box center [332, 28] width 105 height 11
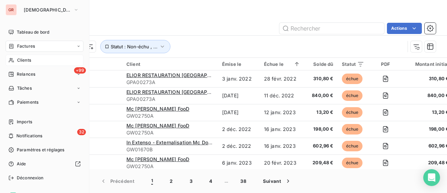
click at [27, 48] on span "Factures" at bounding box center [26, 46] width 18 height 6
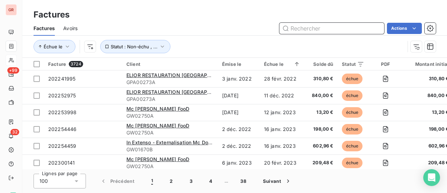
click at [309, 28] on input "text" at bounding box center [332, 28] width 105 height 11
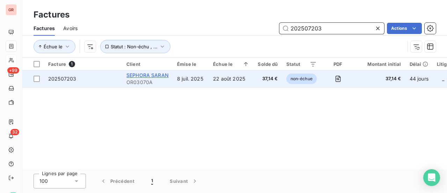
type input "202507203"
click at [145, 74] on span "SEPHORA SARAN" at bounding box center [148, 75] width 42 height 6
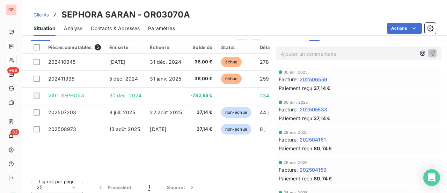
scroll to position [181, 0]
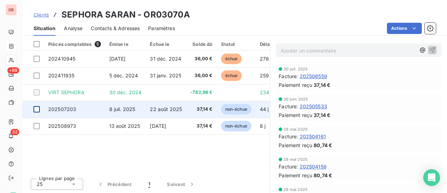
click at [36, 107] on div at bounding box center [37, 109] width 6 height 6
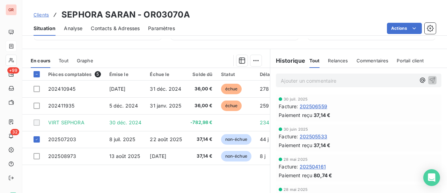
scroll to position [111, 0]
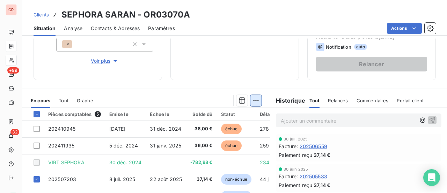
click at [254, 98] on html "GR +99 32 Clients SEPHORA SARAN - OR03070A Situation Analyse Contacts & Adresse…" at bounding box center [223, 96] width 447 height 193
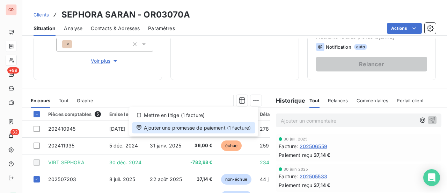
click at [199, 128] on div "Ajouter une promesse de paiement (1 facture)" at bounding box center [193, 127] width 123 height 11
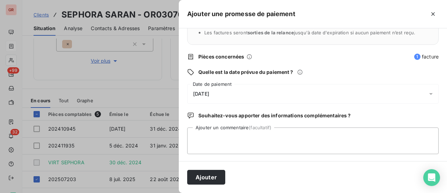
scroll to position [73, 0]
click at [213, 132] on textarea "Ajouter un commentaire (facultatif)" at bounding box center [313, 140] width 252 height 27
click at [233, 138] on textarea "Avis de virement 1700.34 €" at bounding box center [313, 140] width 252 height 27
click at [201, 93] on span "22/08/2025" at bounding box center [201, 94] width 16 height 6
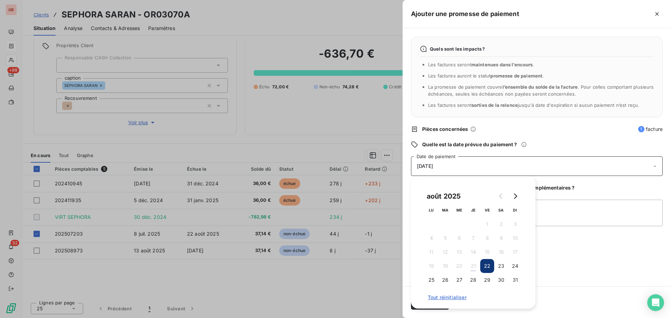
scroll to position [0, 0]
click at [462, 279] on button "27" at bounding box center [459, 280] width 14 height 14
drag, startPoint x: 577, startPoint y: 210, endPoint x: 582, endPoint y: 225, distance: 15.3
click at [578, 210] on textarea "Avis de virement 1700.34 €" at bounding box center [537, 213] width 252 height 27
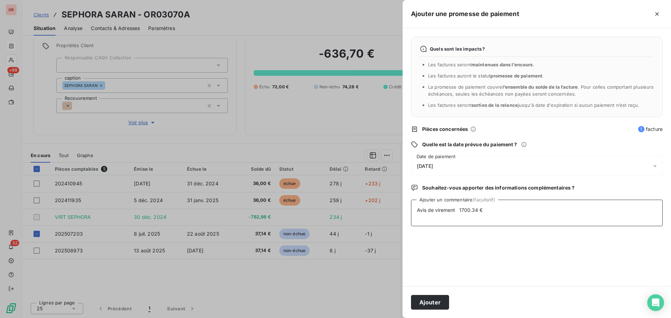
click at [456, 211] on textarea "Avis de virement 1700.34 €" at bounding box center [537, 213] width 252 height 27
type textarea "Avis de virement 21/08/25 1700.34 €"
click at [440, 304] on button "Ajouter" at bounding box center [430, 302] width 38 height 15
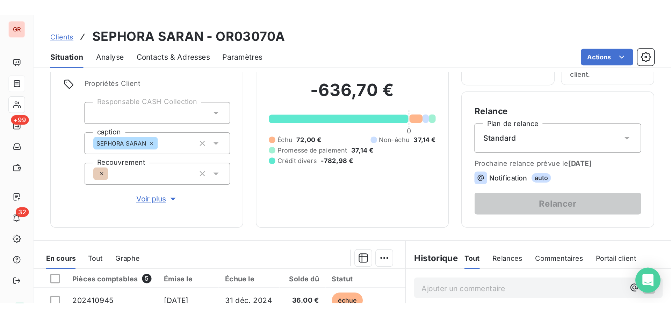
scroll to position [49, 0]
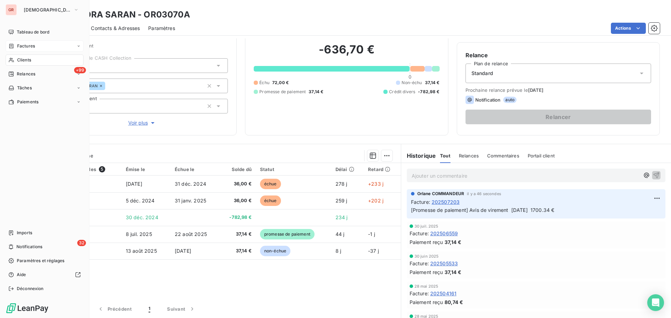
click at [27, 44] on span "Factures" at bounding box center [26, 46] width 18 height 6
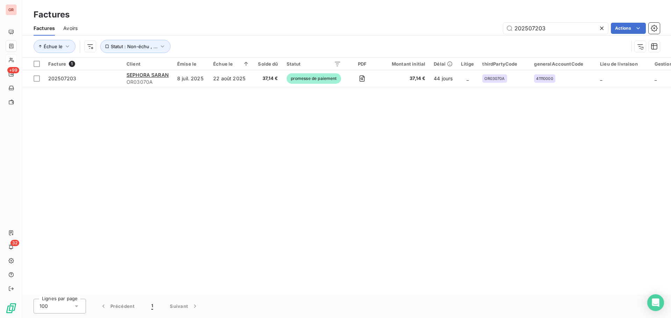
drag, startPoint x: 549, startPoint y: 25, endPoint x: 405, endPoint y: 27, distance: 143.3
click at [405, 27] on div "202507203 Actions" at bounding box center [373, 28] width 574 height 11
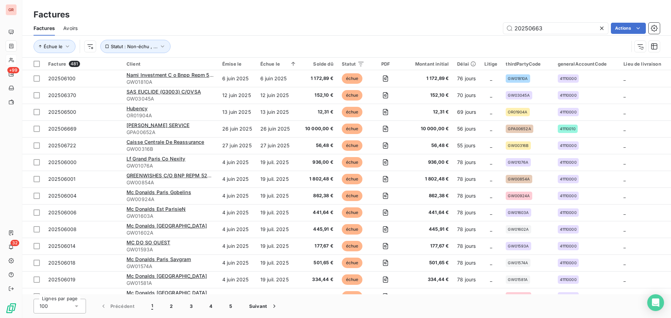
type input "202506636"
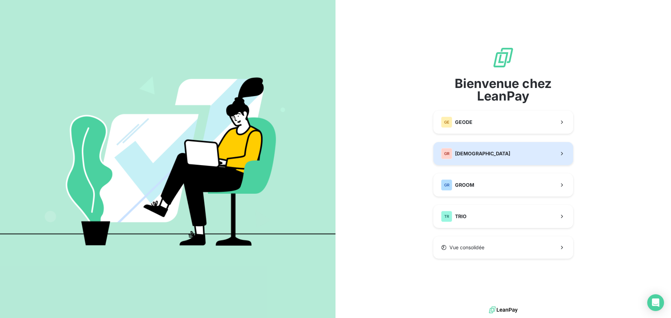
click at [484, 151] on span "[DEMOGRAPHIC_DATA]" at bounding box center [482, 153] width 55 height 7
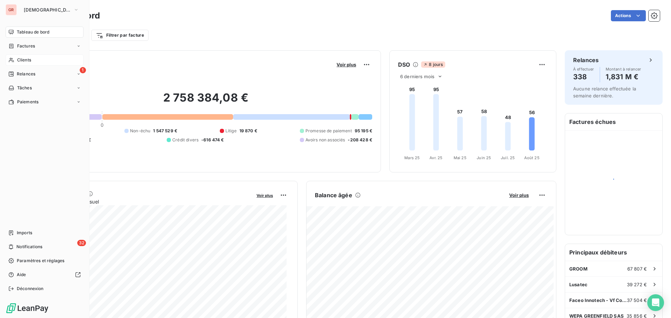
click at [31, 60] on span "Clients" at bounding box center [24, 60] width 14 height 6
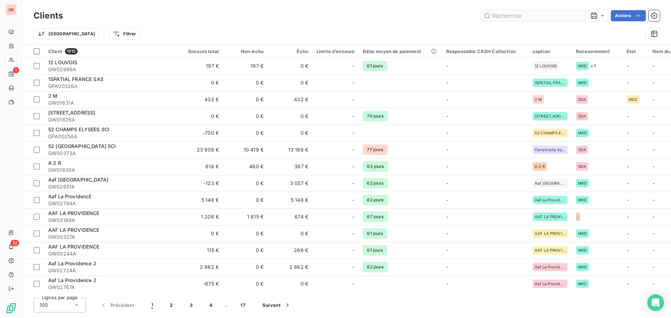
click at [511, 16] on input "text" at bounding box center [533, 15] width 105 height 11
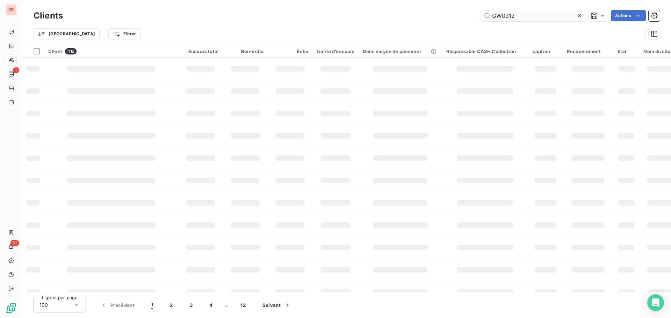
type input "GW03129"
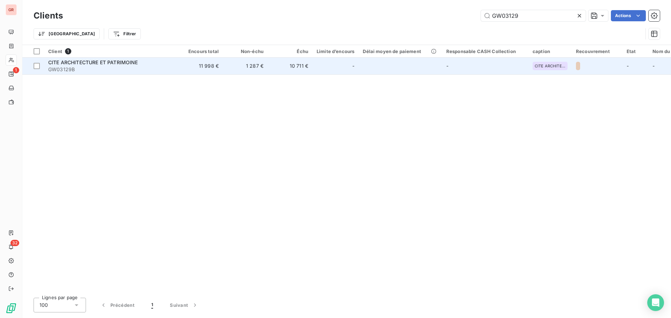
click at [88, 64] on span "CITE ARCHITECTURE ET PATRIMOINE" at bounding box center [93, 62] width 90 height 6
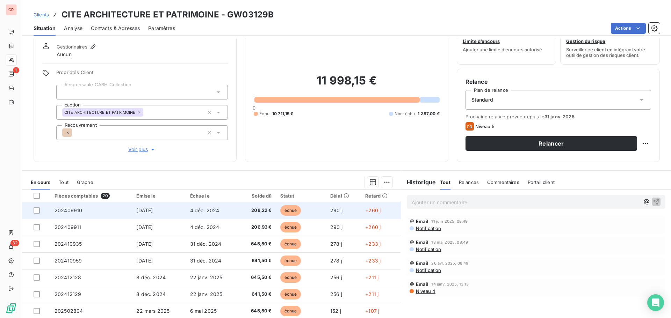
scroll to position [35, 0]
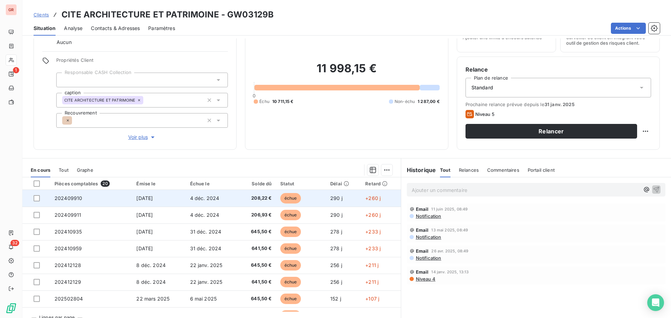
click at [77, 200] on span "202409910" at bounding box center [69, 198] width 28 height 6
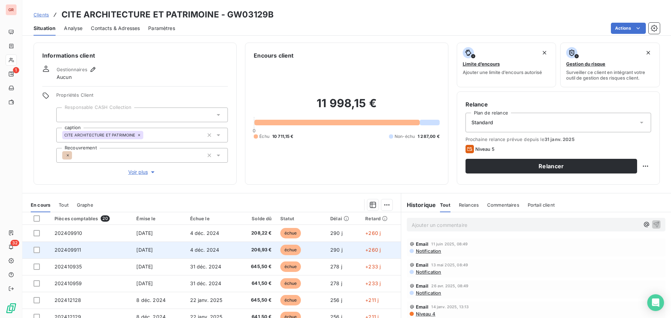
click at [76, 250] on span "202409911" at bounding box center [68, 250] width 27 height 6
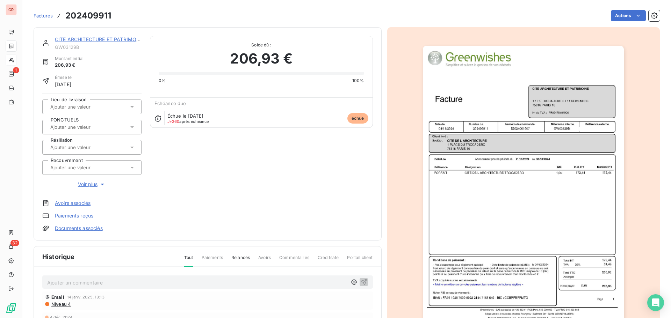
click at [508, 185] on img "button" at bounding box center [523, 188] width 201 height 284
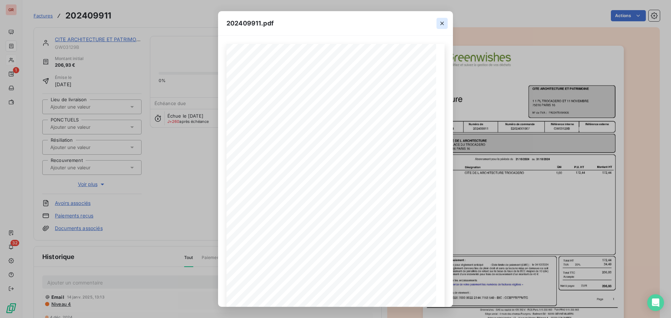
click at [442, 23] on icon "button" at bounding box center [441, 23] width 3 height 3
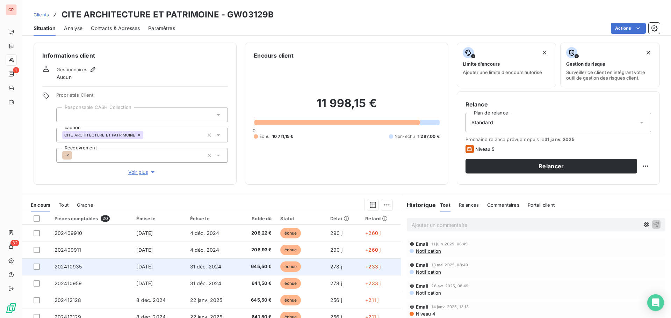
click at [153, 268] on span "16 nov. 2024" at bounding box center [144, 267] width 16 height 6
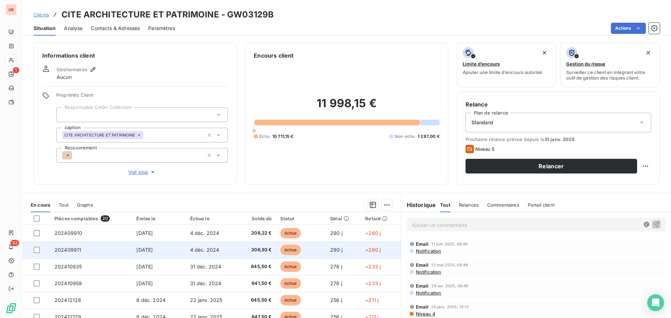
click at [144, 249] on span "4 nov. 2024" at bounding box center [144, 250] width 16 height 6
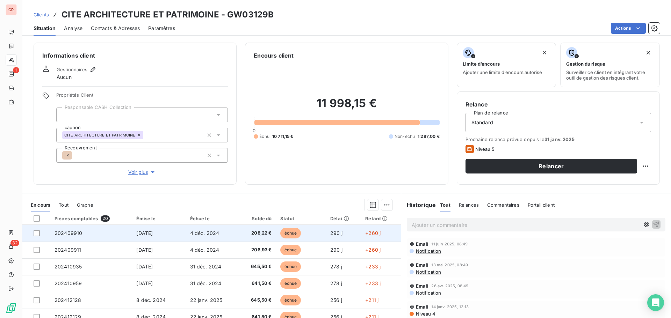
click at [153, 236] on span "4 nov. 2024" at bounding box center [144, 233] width 16 height 6
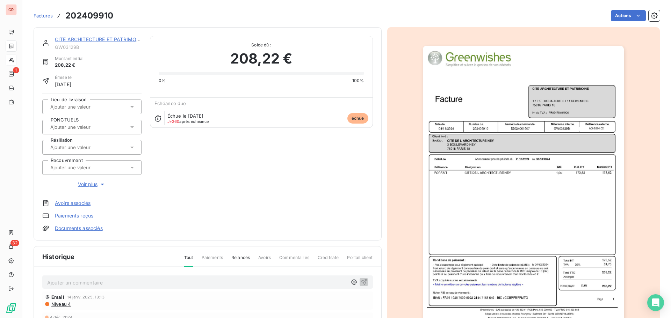
click at [490, 167] on img "button" at bounding box center [523, 188] width 201 height 284
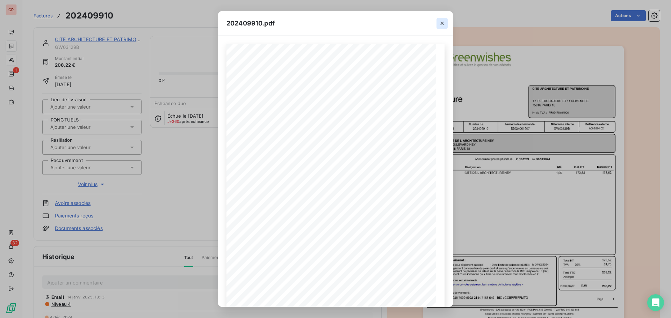
click at [442, 24] on icon "button" at bounding box center [441, 23] width 3 height 3
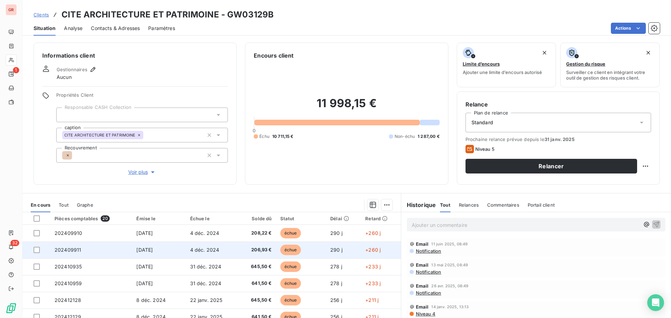
click at [186, 249] on td "4 déc. 2024" at bounding box center [212, 250] width 53 height 17
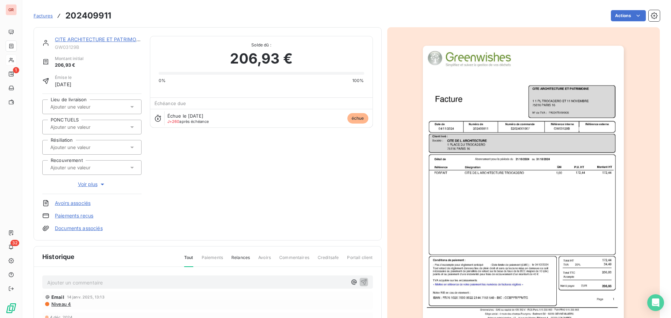
click at [527, 130] on img "button" at bounding box center [523, 188] width 201 height 284
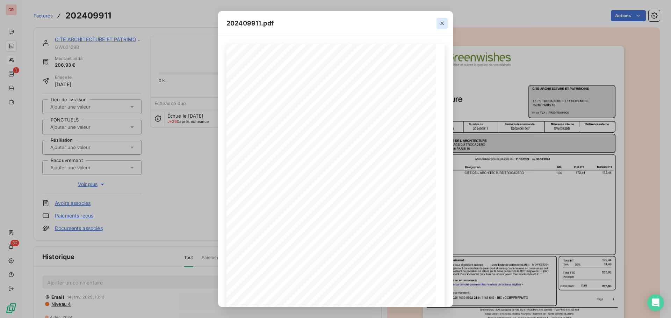
click at [441, 23] on icon "button" at bounding box center [442, 23] width 7 height 7
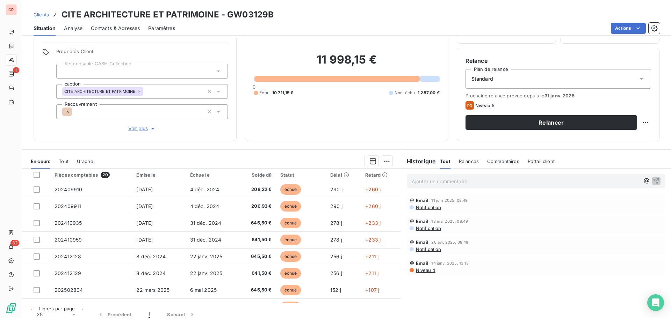
scroll to position [50, 0]
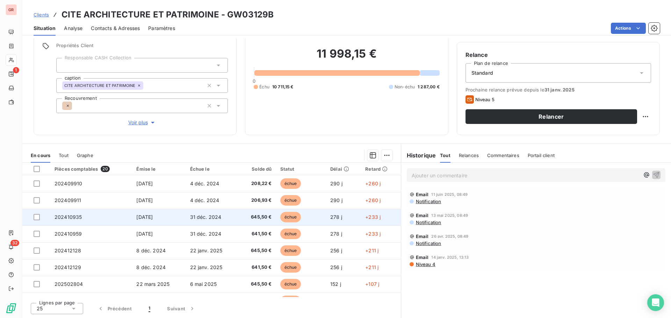
drag, startPoint x: 176, startPoint y: 219, endPoint x: 247, endPoint y: 219, distance: 70.9
click at [247, 219] on tr "202410935 16 nov. 2024 31 déc. 2024 645,50 € échue 278 j +233 j" at bounding box center [211, 217] width 378 height 17
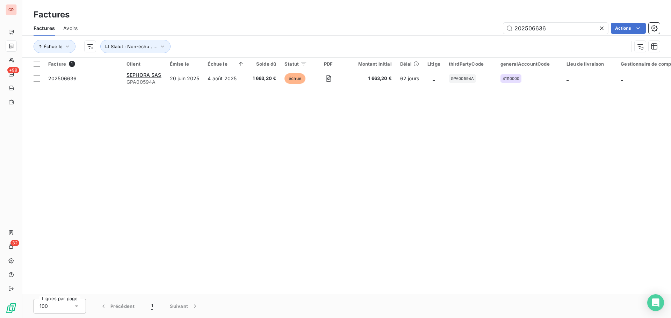
type input "202506636"
click at [146, 77] on span "SEPHORA SAS" at bounding box center [144, 75] width 35 height 6
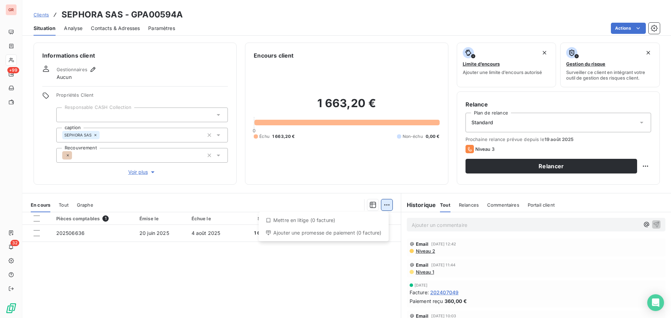
click at [387, 204] on html "GR +99 32 Clients SEPHORA SAS - GPA00594A Situation Analyse Contacts & Adresses…" at bounding box center [335, 159] width 671 height 318
click at [273, 234] on div "Ajouter une promesse de paiement (0 facture)" at bounding box center [323, 233] width 124 height 11
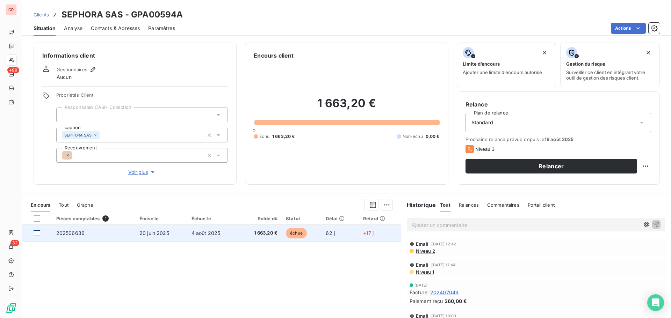
click at [38, 232] on div at bounding box center [37, 233] width 6 height 6
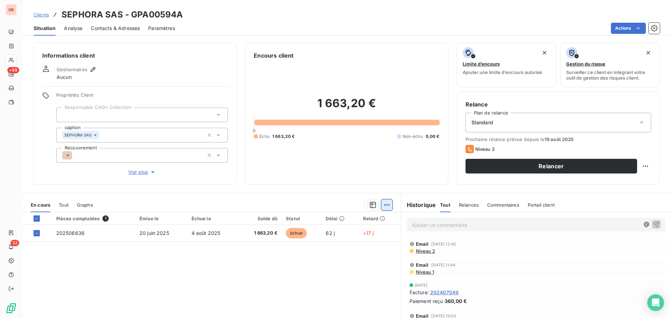
click at [384, 206] on html "GR +99 32 Clients SEPHORA SAS - GPA00594A Situation Analyse Contacts & Adresses…" at bounding box center [335, 159] width 671 height 318
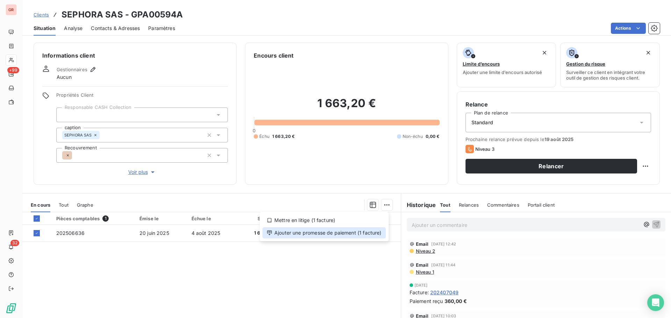
click at [341, 234] on div "Ajouter une promesse de paiement (1 facture)" at bounding box center [323, 233] width 123 height 11
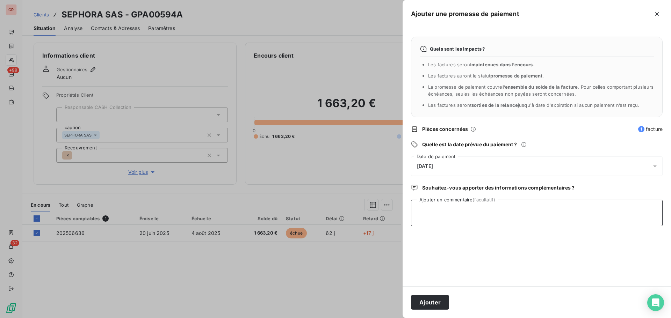
click at [420, 208] on textarea "Ajouter un commentaire (facultatif)" at bounding box center [537, 213] width 252 height 27
type textarea "Avis de virement 21/08/25"
click at [423, 167] on span "22/08/2025" at bounding box center [425, 167] width 16 height 6
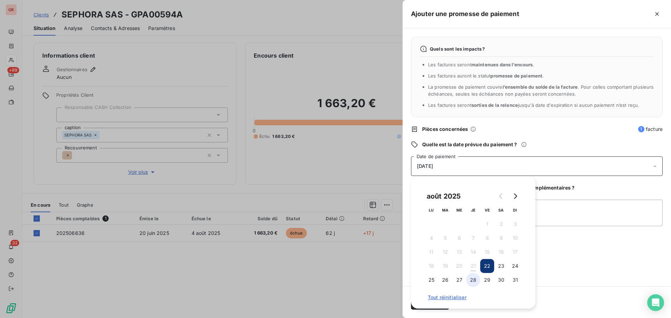
click at [475, 282] on button "28" at bounding box center [473, 280] width 14 height 14
click at [570, 270] on div "Quels sont les impacts ? Les factures seront maintenues dans l’encours . Les fa…" at bounding box center [537, 157] width 268 height 258
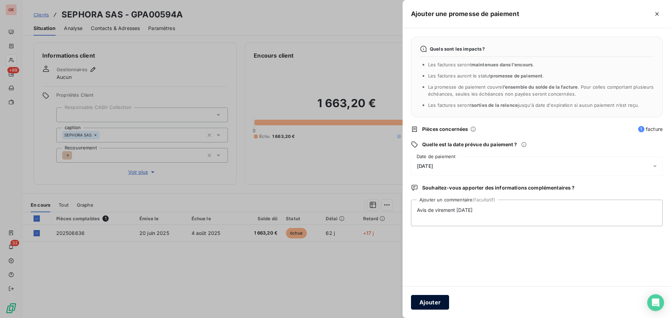
click at [432, 301] on button "Ajouter" at bounding box center [430, 302] width 38 height 15
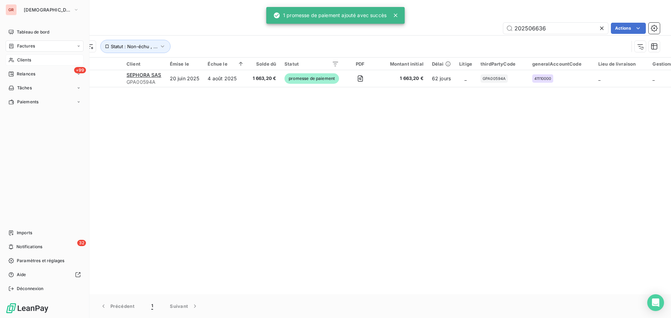
click at [26, 60] on span "Clients" at bounding box center [24, 60] width 14 height 6
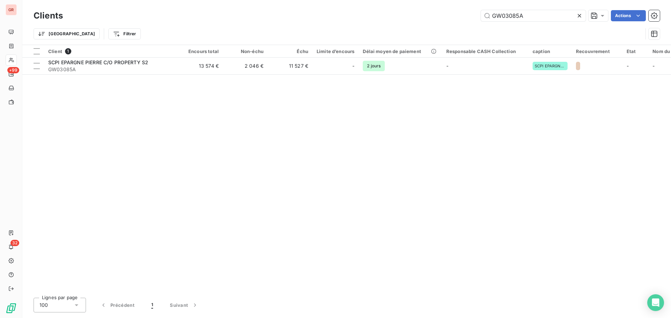
drag, startPoint x: 539, startPoint y: 16, endPoint x: 341, endPoint y: 46, distance: 199.7
click at [345, 46] on div "Clients GW03085A Actions Trier Filtrer Client 1 Encours total Non-échu Échu Lim…" at bounding box center [346, 159] width 649 height 318
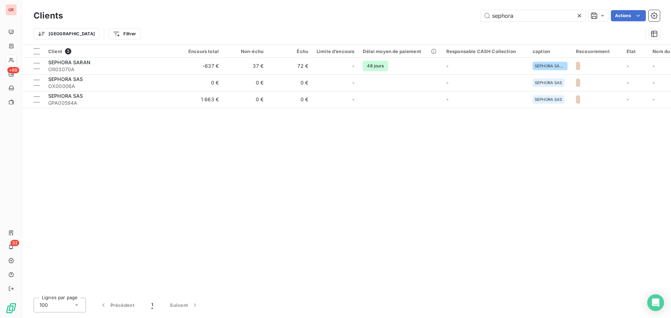
type input "sephora"
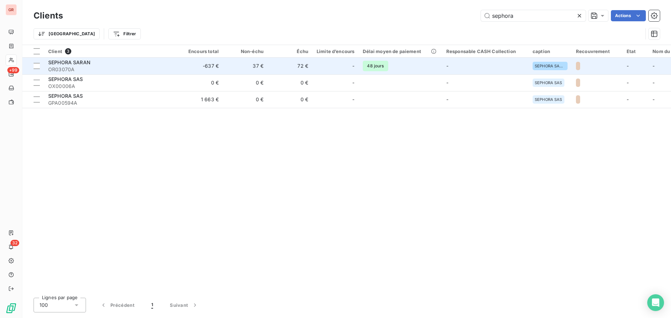
click at [88, 63] on span "SEPHORA SARAN" at bounding box center [69, 62] width 42 height 6
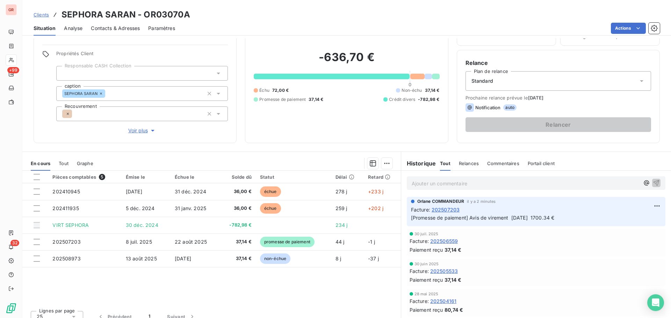
scroll to position [50, 0]
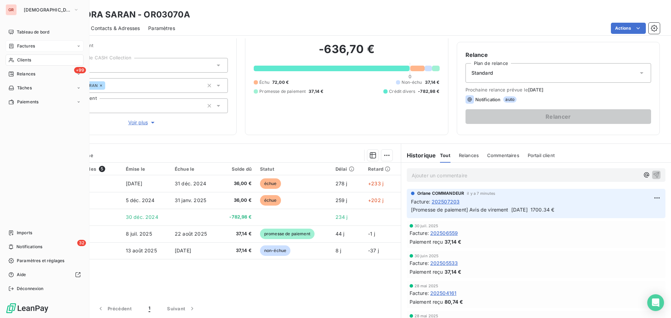
click at [31, 46] on span "Factures" at bounding box center [26, 46] width 18 height 6
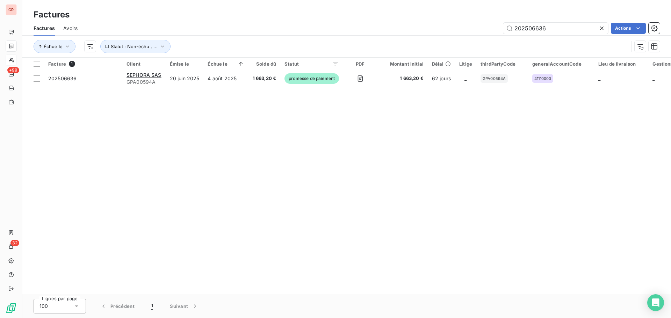
drag, startPoint x: 556, startPoint y: 30, endPoint x: 404, endPoint y: 31, distance: 152.0
click at [408, 31] on div "202506636 Actions" at bounding box center [373, 28] width 574 height 11
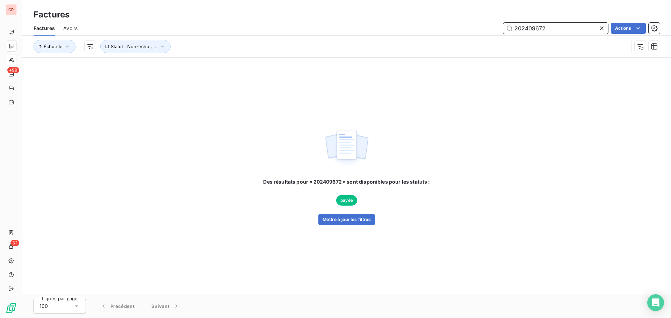
click at [557, 28] on input "202409672" at bounding box center [555, 28] width 105 height 11
drag, startPoint x: 512, startPoint y: 33, endPoint x: 466, endPoint y: 37, distance: 45.9
click at [467, 36] on div "Factures Avoirs 202409672 Actions Échue le Statut : Non-échu , ..." at bounding box center [346, 39] width 649 height 36
paste input "10601"
type input "202410601"
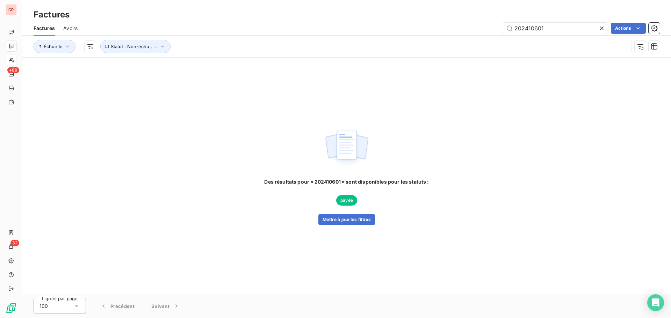
click at [351, 153] on img at bounding box center [346, 148] width 45 height 43
click at [163, 44] on icon "button" at bounding box center [162, 46] width 7 height 7
click at [275, 66] on div "non-échue échue promesse de paiement recouvrement" at bounding box center [230, 64] width 101 height 15
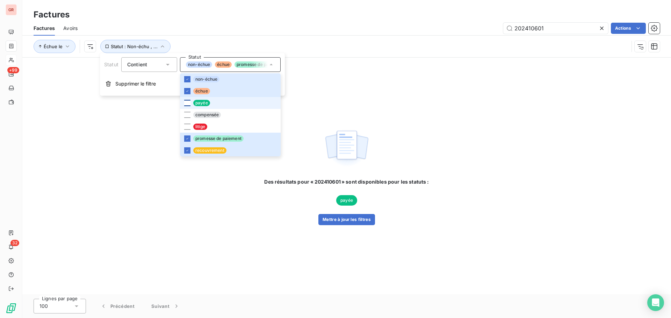
click at [187, 102] on div at bounding box center [187, 103] width 6 height 6
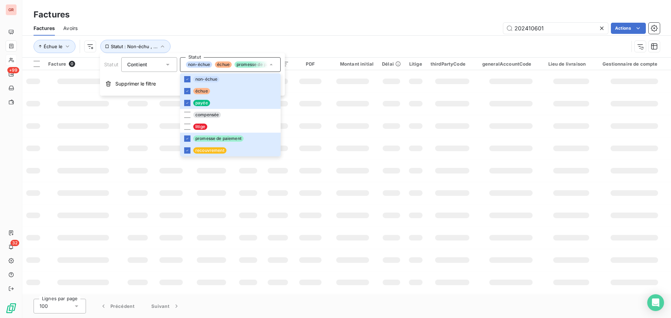
click at [426, 131] on td at bounding box center [452, 126] width 52 height 22
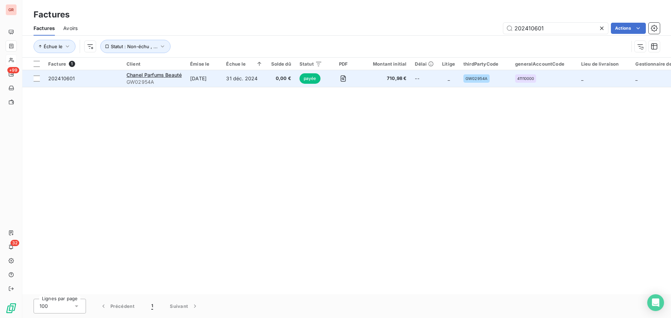
click at [313, 80] on span "payée" at bounding box center [309, 78] width 21 height 10
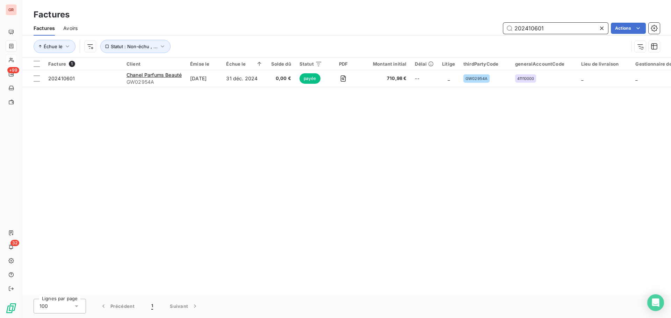
drag, startPoint x: 552, startPoint y: 27, endPoint x: 468, endPoint y: 31, distance: 84.0
click at [464, 31] on div "202410601 Actions" at bounding box center [373, 28] width 574 height 11
paste input "09672"
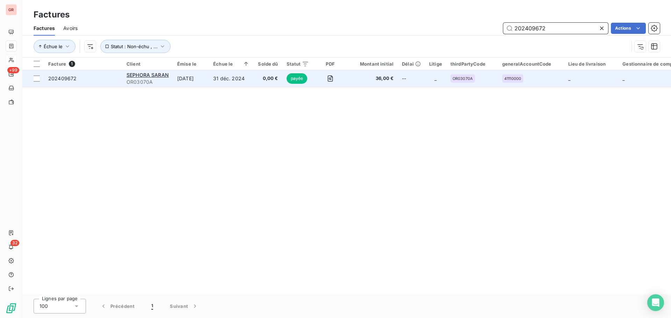
type input "202409672"
click at [303, 78] on span "payée" at bounding box center [297, 78] width 21 height 10
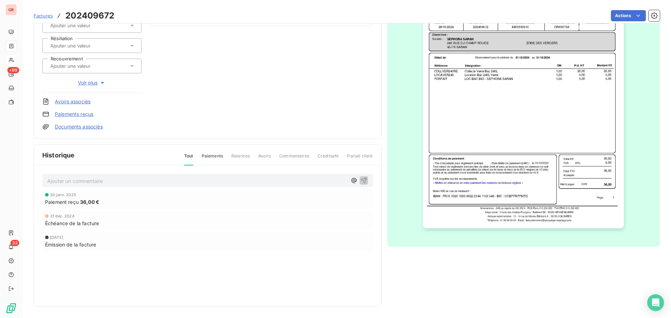
scroll to position [67, 0]
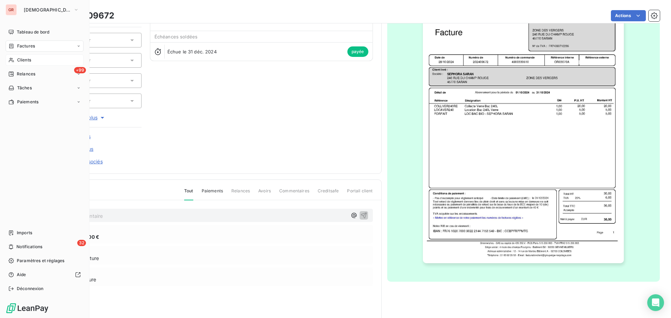
click at [27, 48] on span "Factures" at bounding box center [26, 46] width 18 height 6
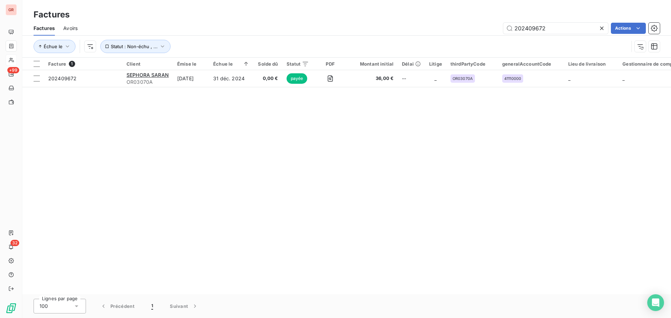
drag, startPoint x: 554, startPoint y: 31, endPoint x: 488, endPoint y: 32, distance: 66.4
click at [488, 32] on div "202409672 Actions" at bounding box center [373, 28] width 574 height 11
type input "202410945"
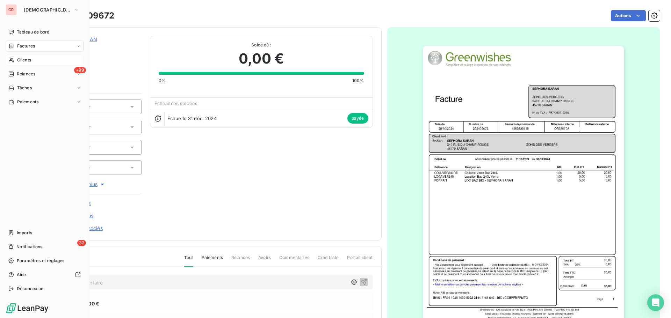
click at [33, 46] on span "Factures" at bounding box center [26, 46] width 18 height 6
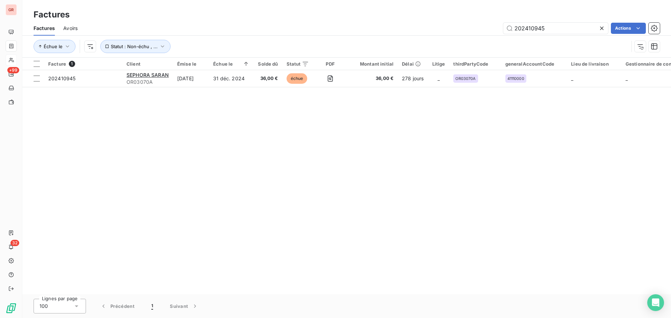
drag, startPoint x: 522, startPoint y: 35, endPoint x: 363, endPoint y: 53, distance: 160.1
click at [398, 51] on div "Factures Avoirs 202410945 Actions Échue le Statut : Non-échu , ..." at bounding box center [346, 39] width 649 height 36
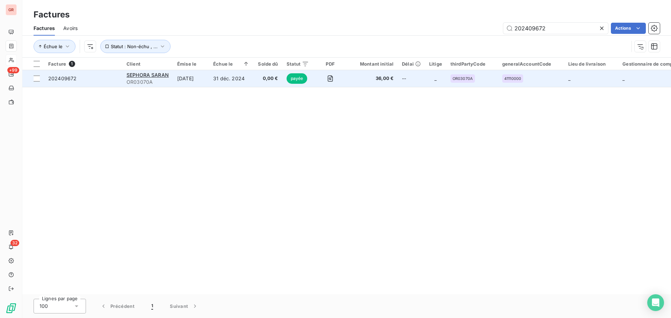
type input "202409672"
click at [299, 79] on span "payée" at bounding box center [297, 78] width 21 height 10
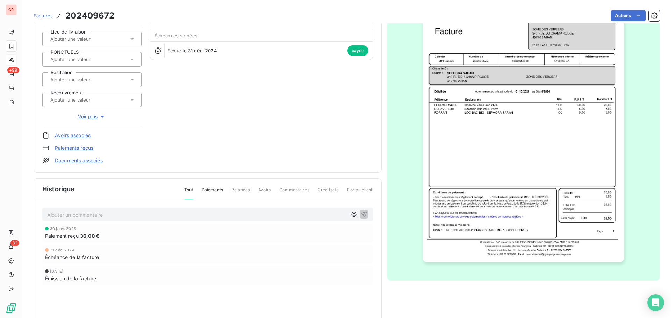
scroll to position [71, 0]
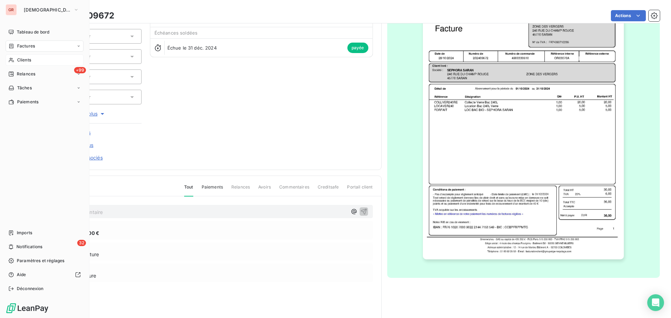
click at [27, 47] on span "Factures" at bounding box center [26, 46] width 18 height 6
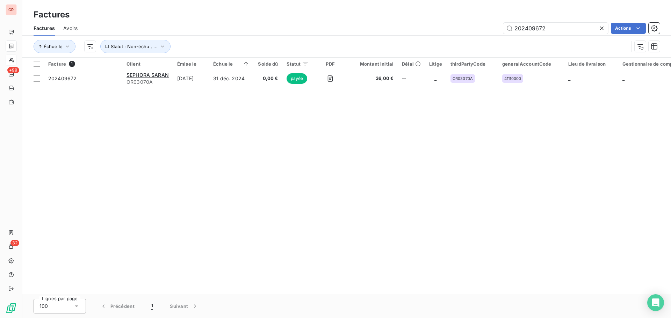
drag, startPoint x: 561, startPoint y: 32, endPoint x: 392, endPoint y: 38, distance: 168.9
click at [392, 38] on div "Factures Avoirs 202409672 Actions Échue le Statut : Non-échu , ..." at bounding box center [346, 39] width 649 height 36
drag, startPoint x: 555, startPoint y: 29, endPoint x: 435, endPoint y: 29, distance: 120.2
click at [435, 29] on div "202410945 Actions" at bounding box center [373, 28] width 574 height 11
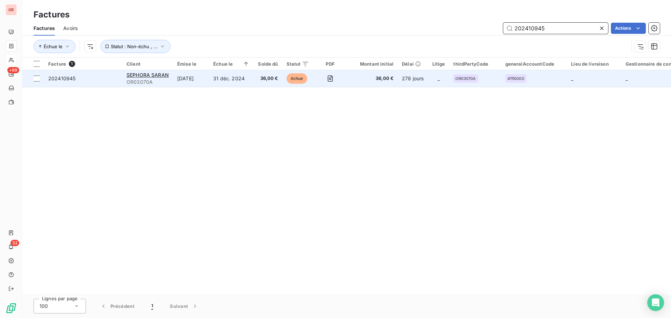
paste input "601"
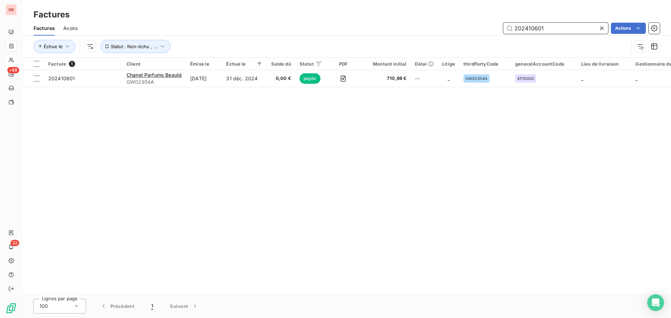
type input "202410601"
drag, startPoint x: 561, startPoint y: 28, endPoint x: 446, endPoint y: 28, distance: 114.6
click at [467, 28] on div "202410601 Actions" at bounding box center [373, 28] width 574 height 11
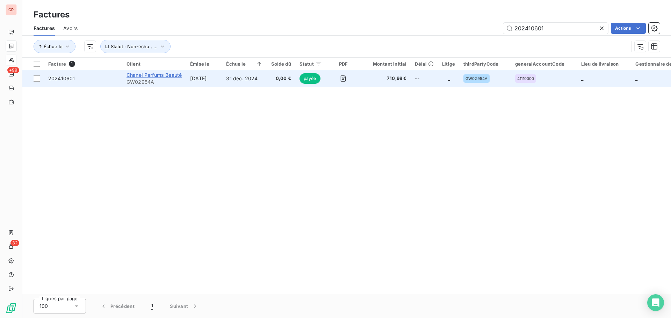
click at [165, 77] on span "Chanel Parfums Beauté" at bounding box center [154, 75] width 55 height 6
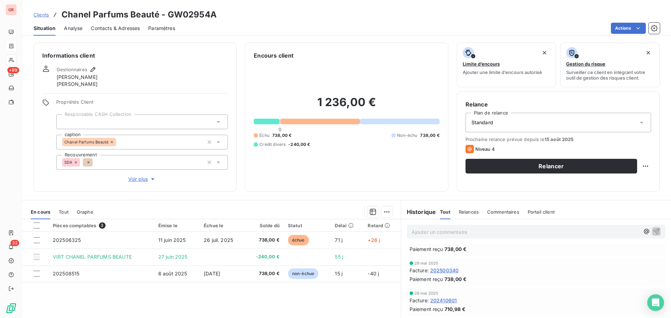
scroll to position [140, 0]
click at [448, 270] on span "202410601" at bounding box center [443, 268] width 27 height 7
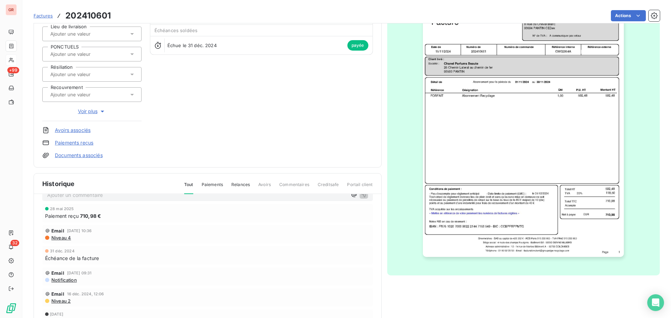
scroll to position [102, 0]
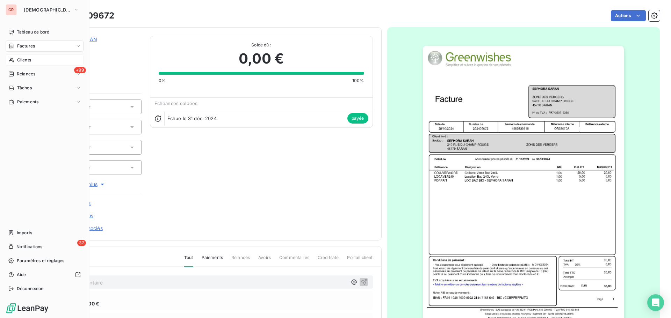
click at [27, 62] on span "Clients" at bounding box center [24, 60] width 14 height 6
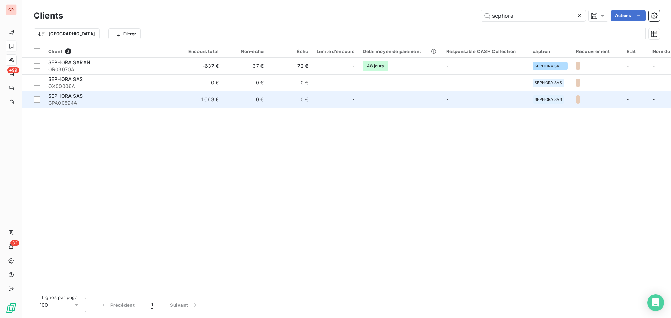
click at [85, 100] on span "GPA00594A" at bounding box center [111, 103] width 126 height 7
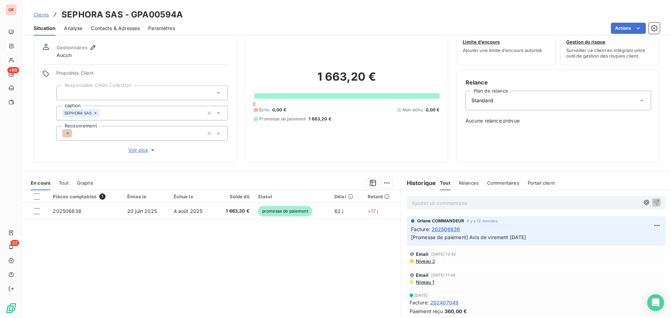
scroll to position [50, 0]
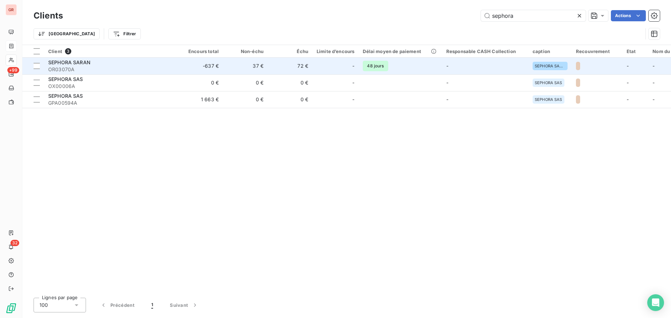
click at [82, 62] on span "SEPHORA SARAN" at bounding box center [69, 62] width 42 height 6
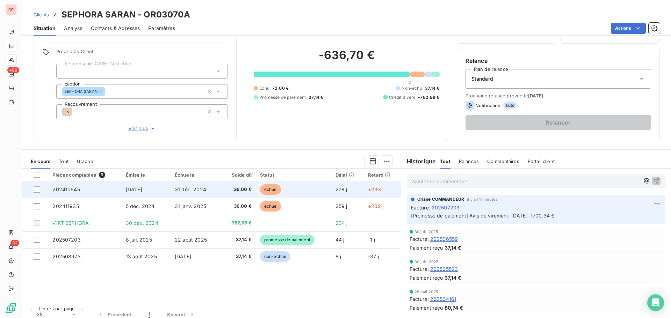
scroll to position [50, 0]
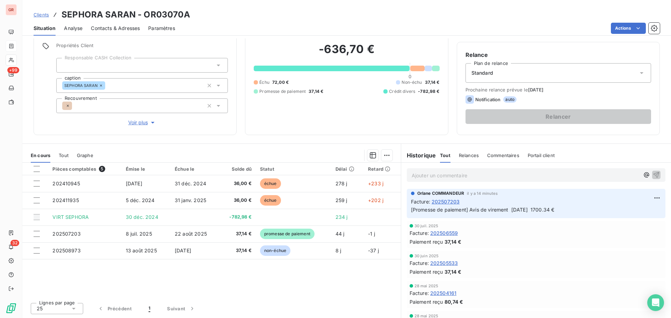
click at [67, 154] on span "Tout" at bounding box center [64, 156] width 10 height 6
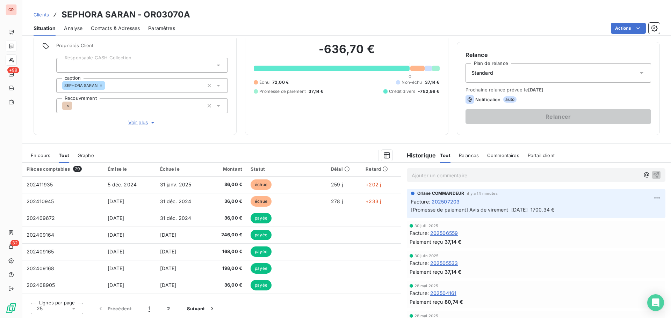
scroll to position [193, 0]
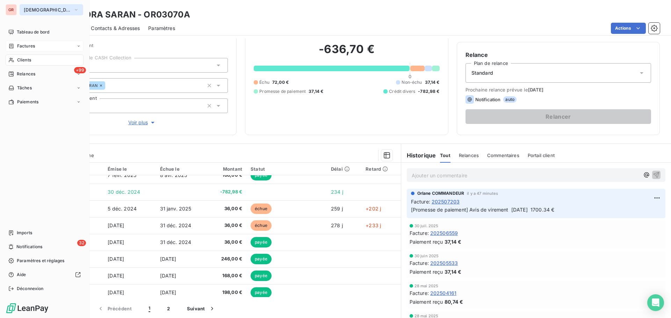
click at [75, 9] on icon "button" at bounding box center [76, 9] width 3 height 1
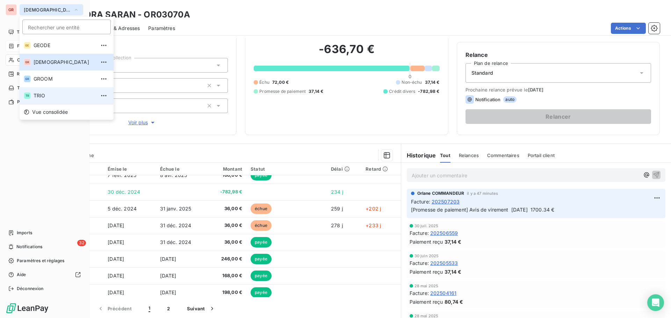
click at [44, 95] on span "TRIO" at bounding box center [65, 95] width 62 height 7
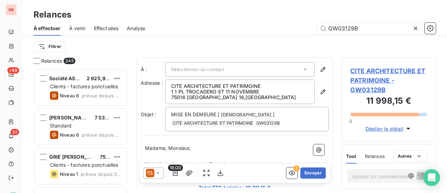
scroll to position [119, 89]
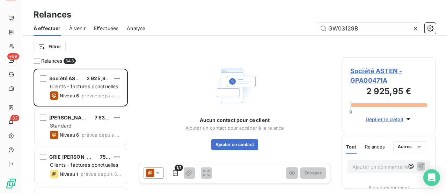
click at [152, 57] on div "Aucun contact pour ce client Ajouter un contact pour accéder à la relance Ajout…" at bounding box center [234, 106] width 197 height 98
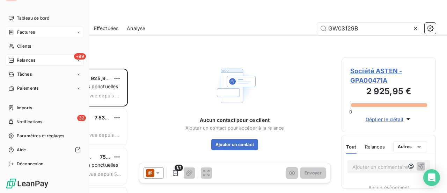
click at [29, 33] on span "Factures" at bounding box center [26, 32] width 18 height 6
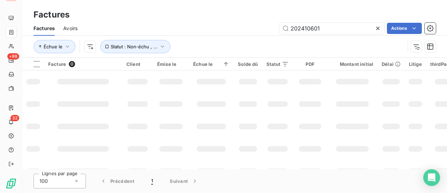
drag, startPoint x: 325, startPoint y: 31, endPoint x: 233, endPoint y: 41, distance: 92.5
click at [236, 41] on div "Factures Avoirs 202410601 Actions Échue le Statut : Non-échu , ..." at bounding box center [234, 39] width 425 height 36
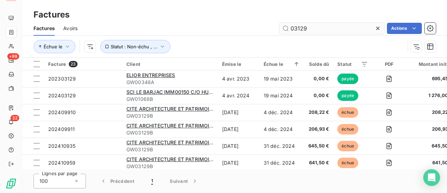
click at [290, 30] on input "03129" at bounding box center [332, 28] width 105 height 11
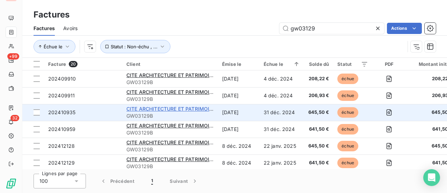
type input "gw03129"
click at [165, 109] on span "CITE ARCHITECTURE ET PATRIMOINE" at bounding box center [172, 109] width 90 height 6
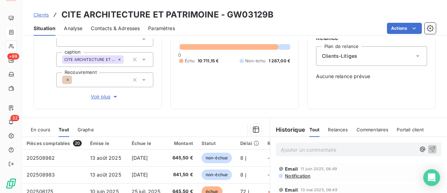
scroll to position [105, 0]
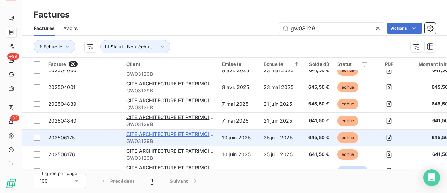
scroll to position [240, 0]
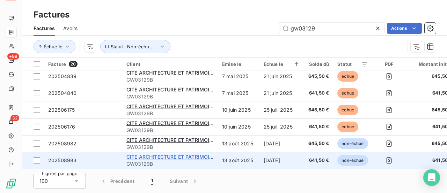
click at [172, 154] on span "CITE ARCHITECTURE ET PATRIMOINE" at bounding box center [172, 156] width 90 height 6
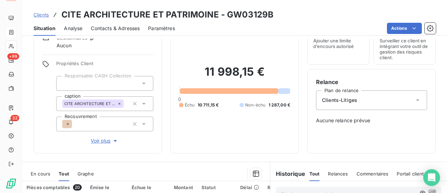
scroll to position [140, 0]
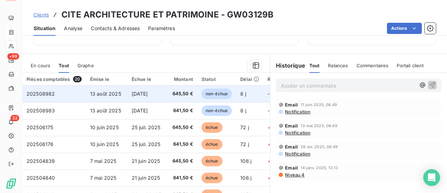
click at [114, 92] on span "13 août 2025" at bounding box center [105, 94] width 31 height 6
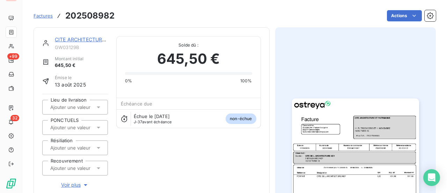
click at [346, 149] on img "button" at bounding box center [355, 188] width 127 height 180
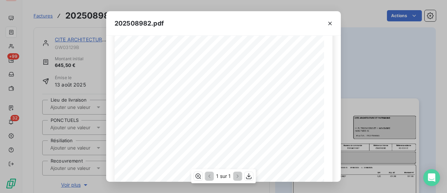
scroll to position [35, 0]
click at [330, 22] on icon "button" at bounding box center [330, 23] width 7 height 7
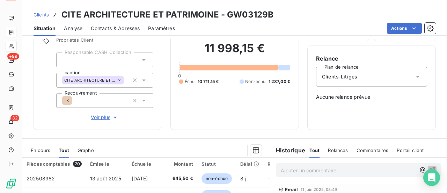
scroll to position [105, 0]
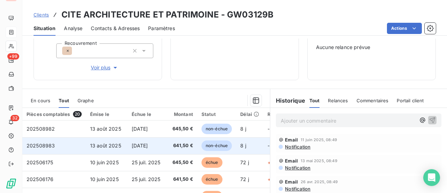
click at [218, 143] on span "non-échue" at bounding box center [217, 145] width 30 height 10
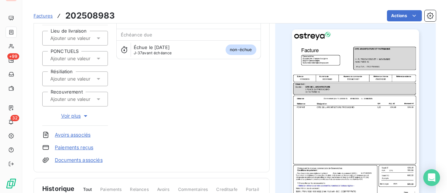
scroll to position [70, 0]
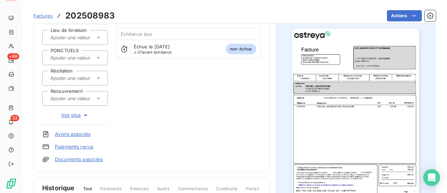
click at [368, 81] on img "button" at bounding box center [355, 119] width 127 height 180
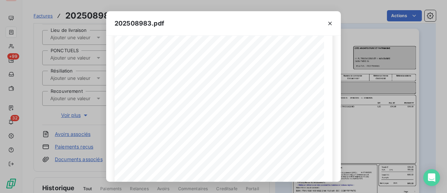
drag, startPoint x: 331, startPoint y: 24, endPoint x: 235, endPoint y: 9, distance: 96.8
click at [331, 24] on icon "button" at bounding box center [330, 23] width 3 height 3
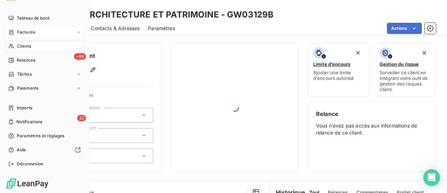
click at [30, 47] on span "Clients" at bounding box center [24, 46] width 14 height 6
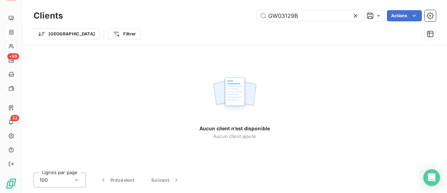
drag, startPoint x: 276, startPoint y: 13, endPoint x: 200, endPoint y: 14, distance: 75.8
click at [200, 14] on div "GW03129B Actions" at bounding box center [253, 15] width 365 height 11
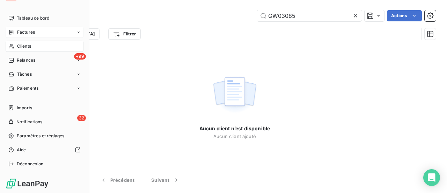
type input "GW03085"
click at [12, 5] on div "GR GREENWISHES Tableau de bord Factures Clients +99 Relances Tâches Paiements I…" at bounding box center [44, 96] width 89 height 193
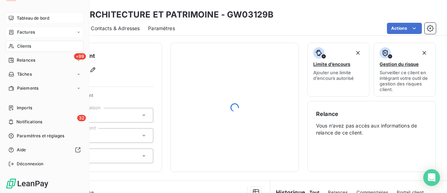
click at [22, 20] on span "Tableau de bord" at bounding box center [33, 18] width 33 height 6
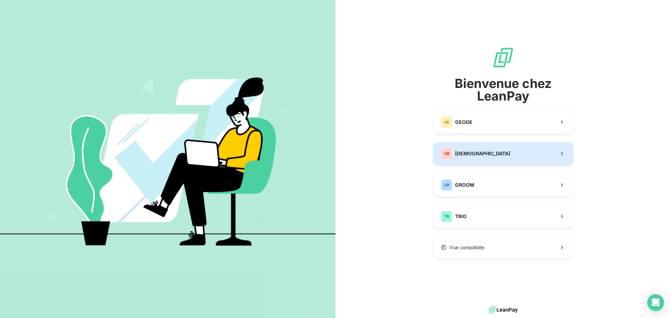
click at [484, 154] on span "[DEMOGRAPHIC_DATA]" at bounding box center [482, 153] width 55 height 7
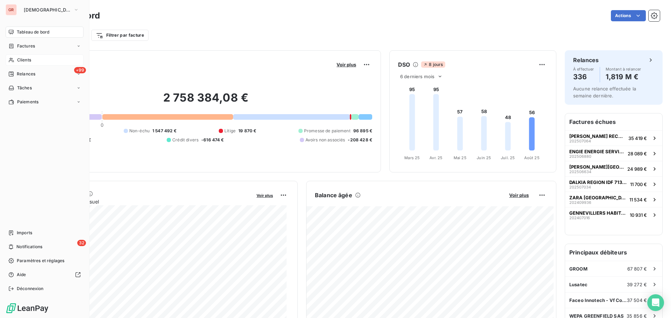
click at [29, 62] on span "Clients" at bounding box center [24, 60] width 14 height 6
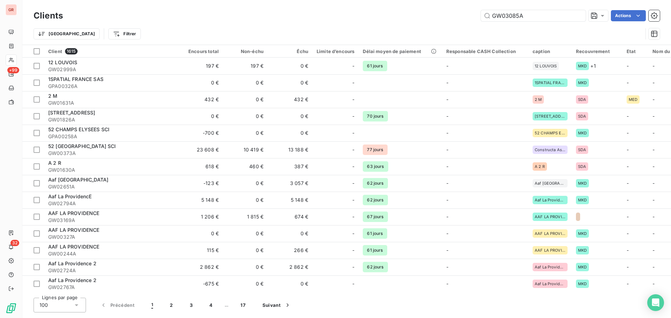
type input "GW03085"
type input "GW03085A"
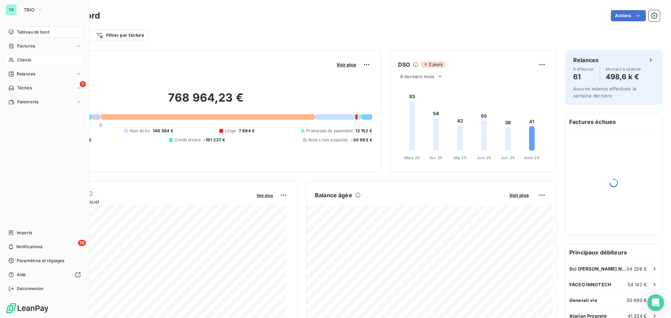
click at [32, 58] on div "Clients" at bounding box center [45, 60] width 78 height 11
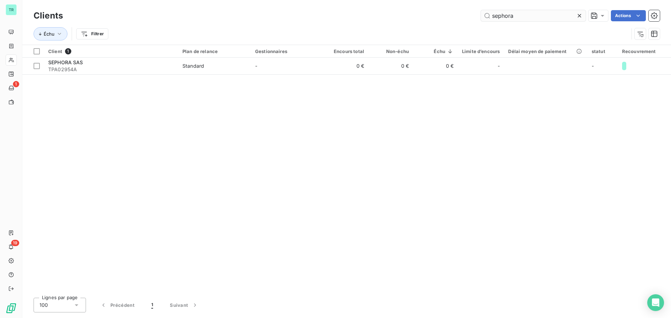
type input "sephora"
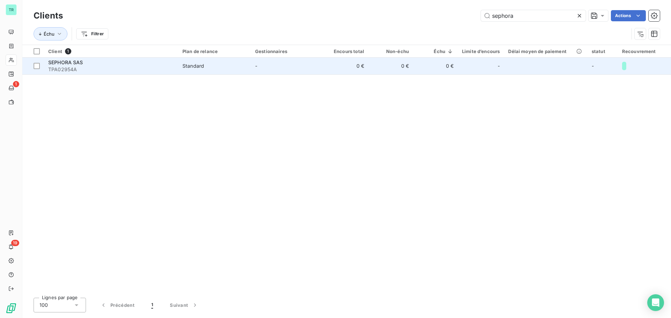
click at [64, 64] on span "SEPHORA SAS" at bounding box center [65, 62] width 35 height 6
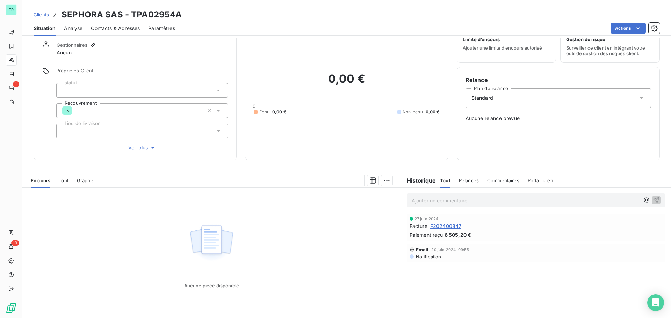
scroll to position [50, 0]
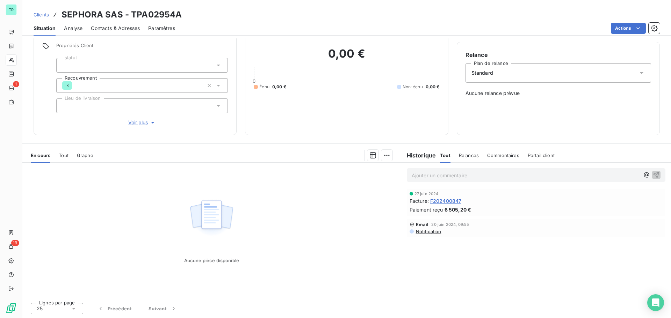
click at [64, 156] on span "Tout" at bounding box center [64, 156] width 10 height 6
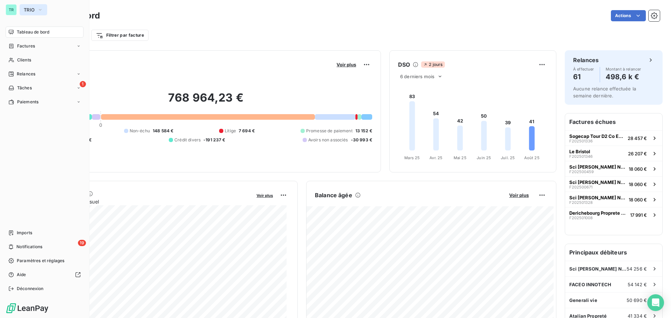
click at [41, 9] on icon "button" at bounding box center [40, 9] width 6 height 7
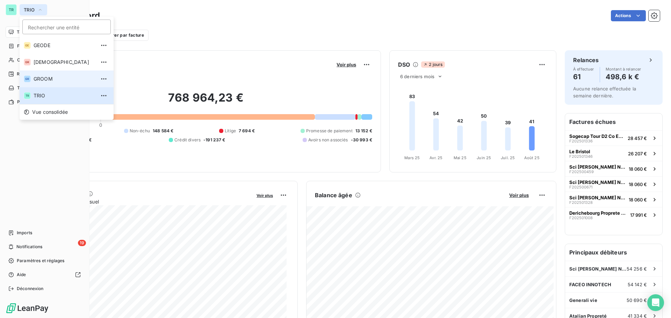
click at [48, 79] on span "GROOM" at bounding box center [65, 78] width 62 height 7
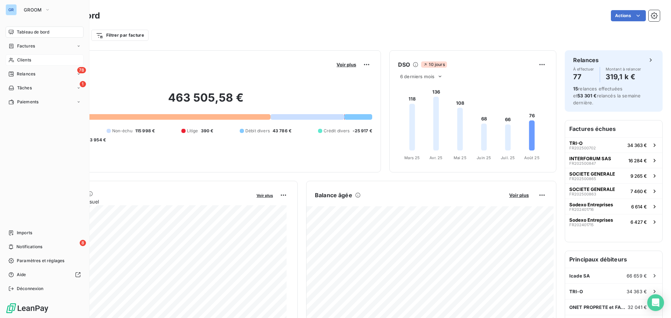
click at [30, 63] on span "Clients" at bounding box center [24, 60] width 14 height 6
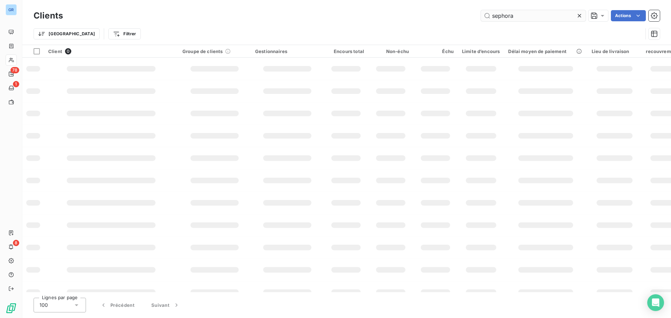
type input "sephora"
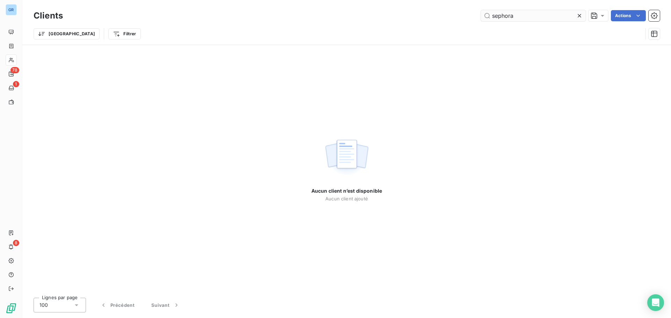
click at [536, 17] on input "sephora" at bounding box center [533, 15] width 105 height 11
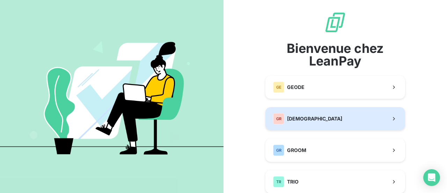
click at [296, 116] on span "[DEMOGRAPHIC_DATA]" at bounding box center [314, 118] width 55 height 7
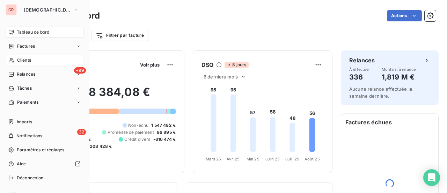
click at [27, 62] on span "Clients" at bounding box center [24, 60] width 14 height 6
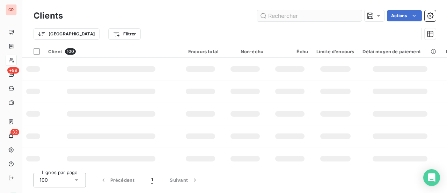
click at [293, 17] on input "text" at bounding box center [309, 15] width 105 height 11
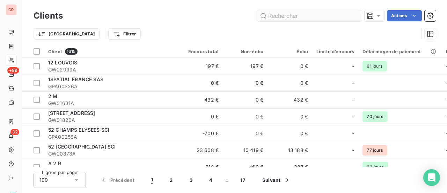
type input "GW03085A"
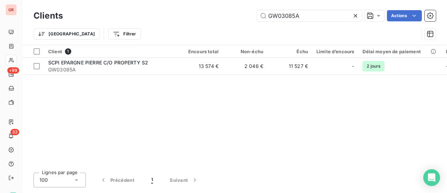
type input "GW03085A"
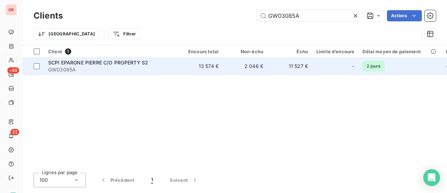
click at [119, 60] on span "SCPI EPARGNE PIERRE C/O PROPERTY S2" at bounding box center [98, 62] width 100 height 6
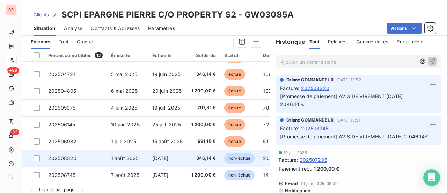
scroll to position [181, 0]
